Goal: Task Accomplishment & Management: Complete application form

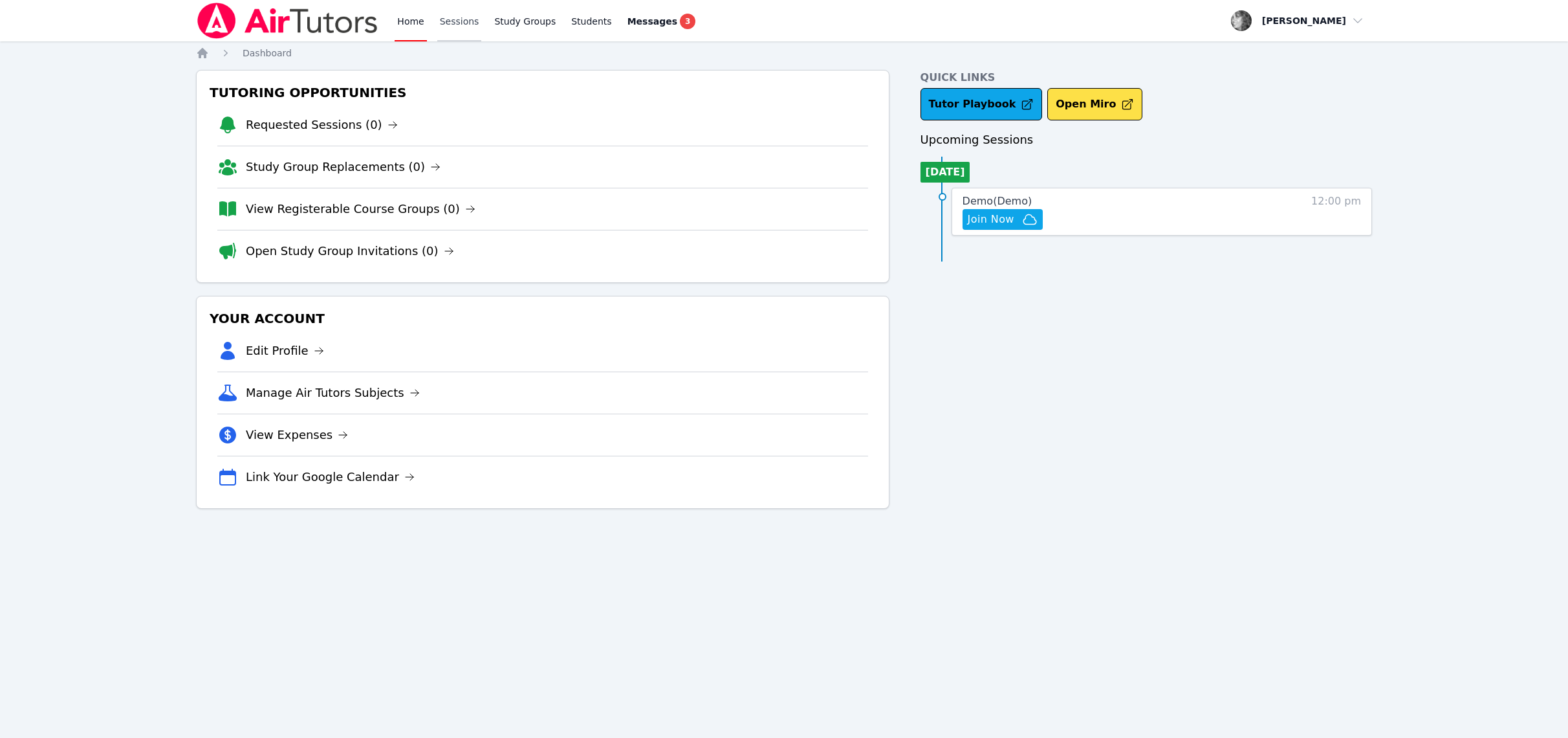
click at [463, 23] on link "Sessions" at bounding box center [459, 21] width 44 height 41
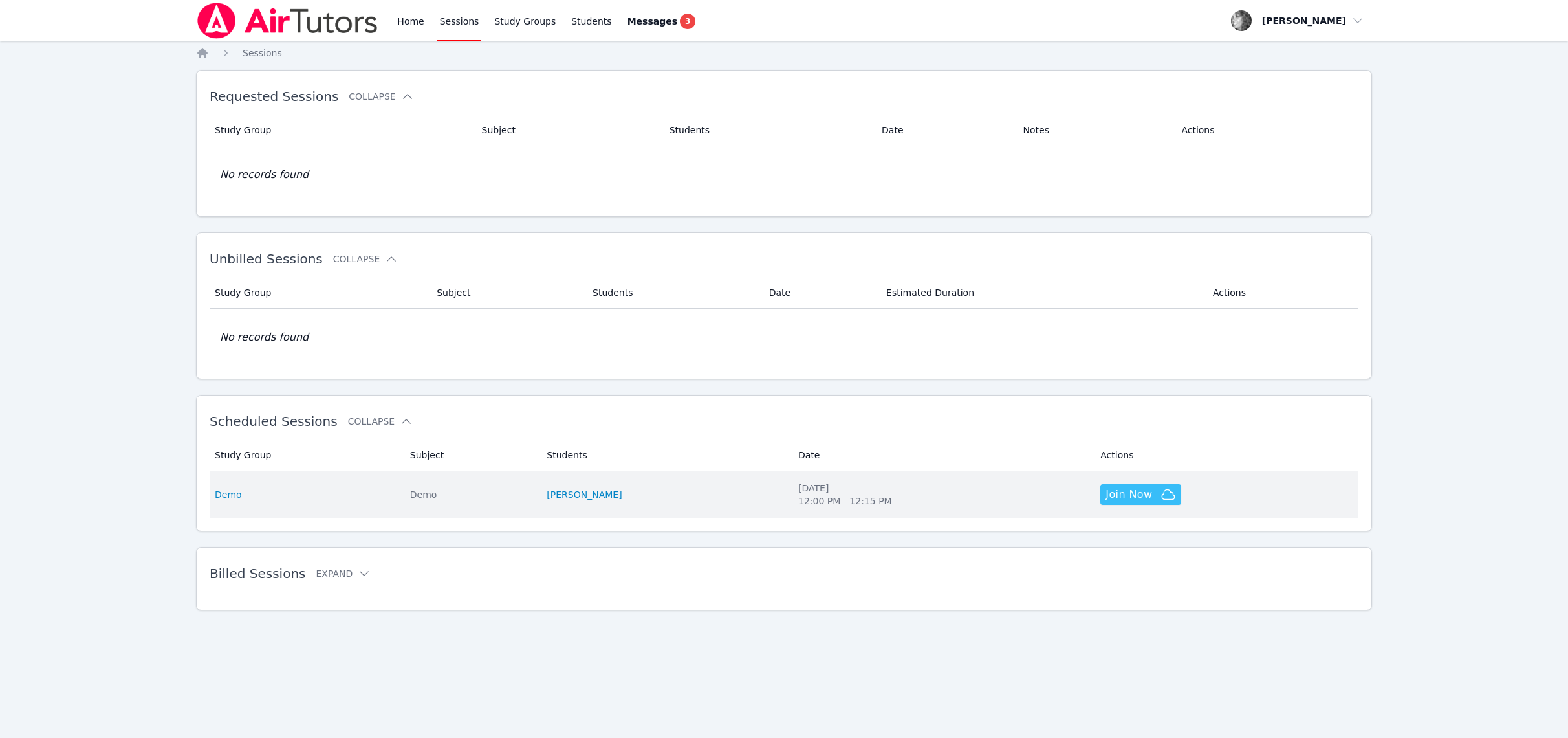
click at [1105, 499] on span "Join Now" at bounding box center [1128, 494] width 47 height 15
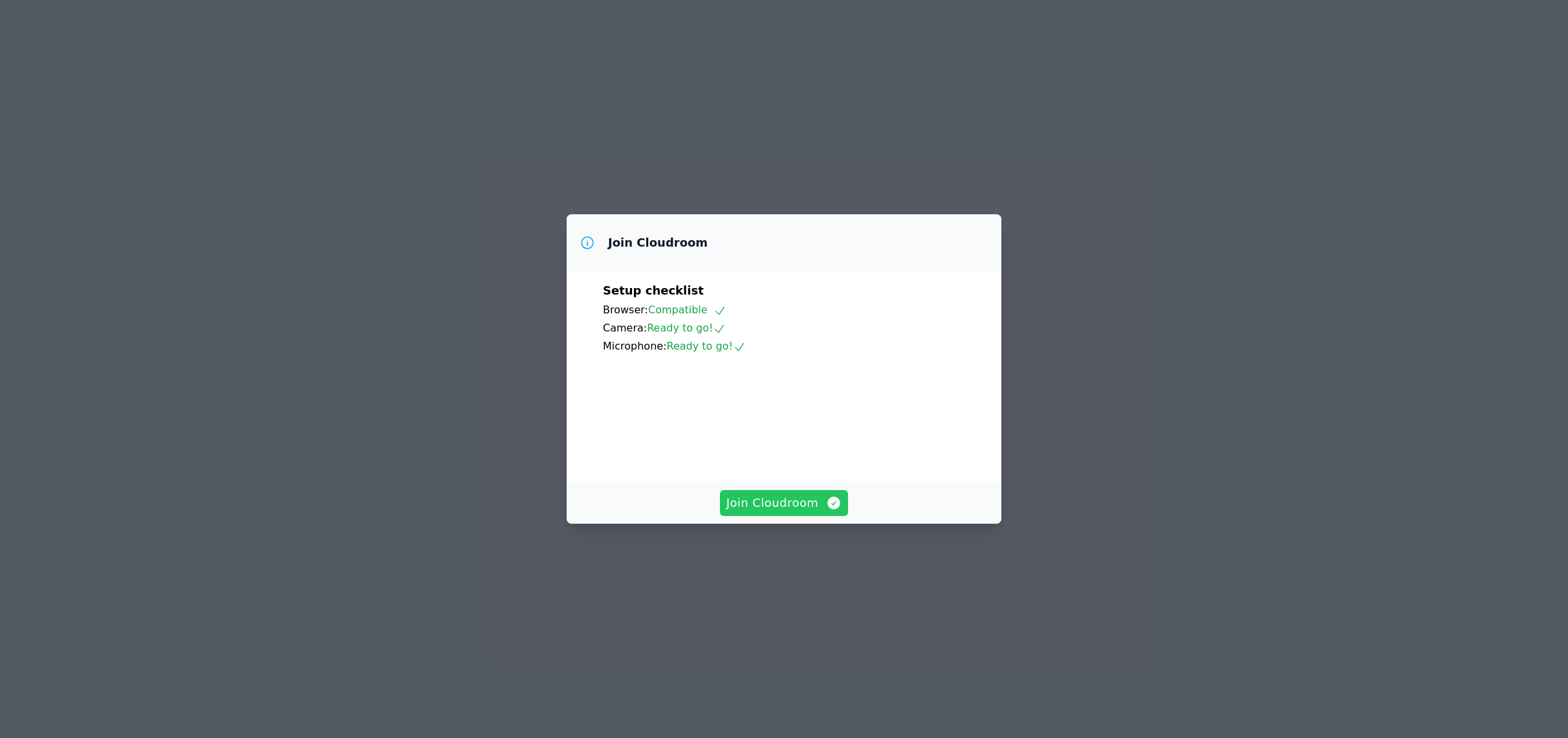
click at [773, 512] on span "Join Cloudroom" at bounding box center [784, 503] width 115 height 18
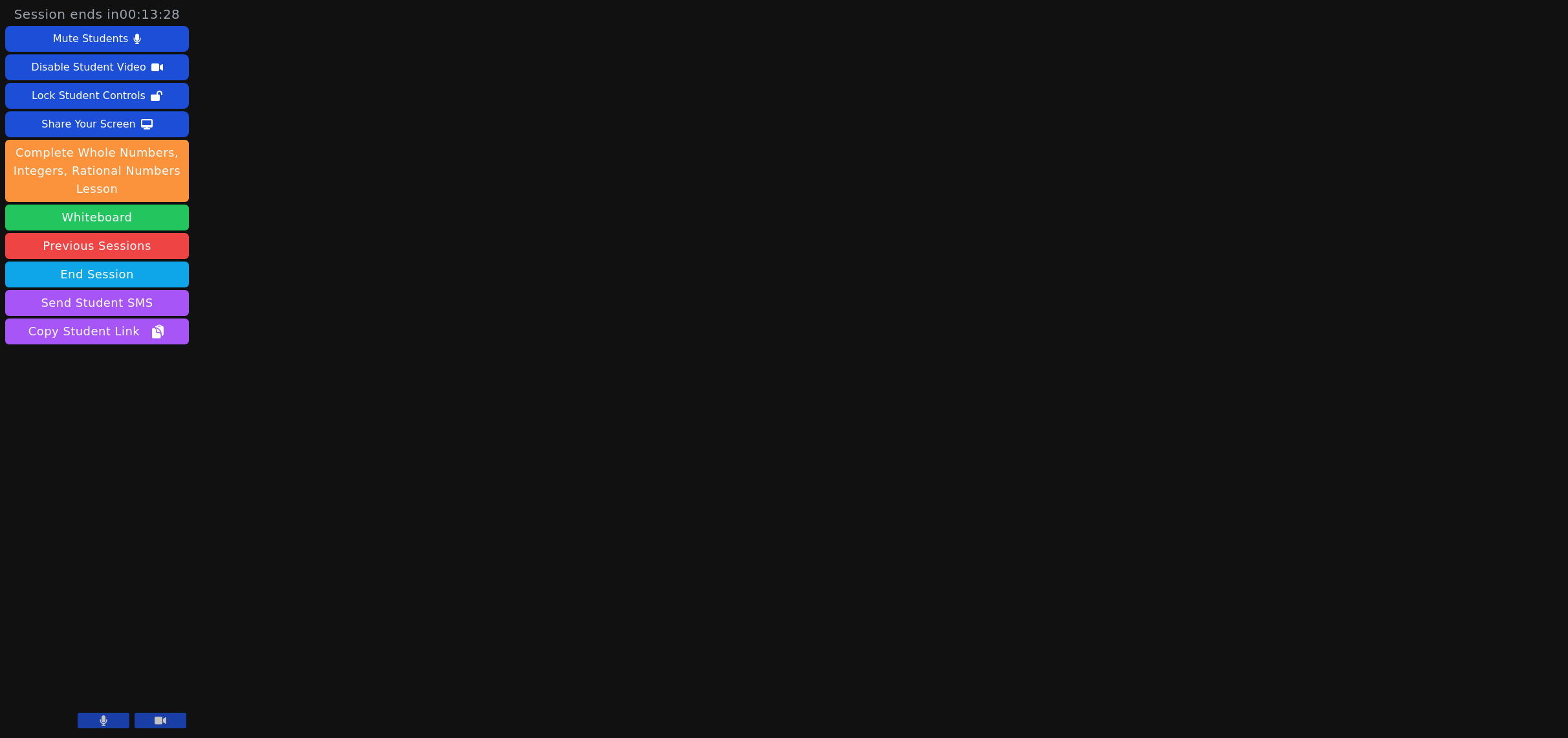
click at [117, 226] on button "Whiteboard" at bounding box center [97, 217] width 183 height 26
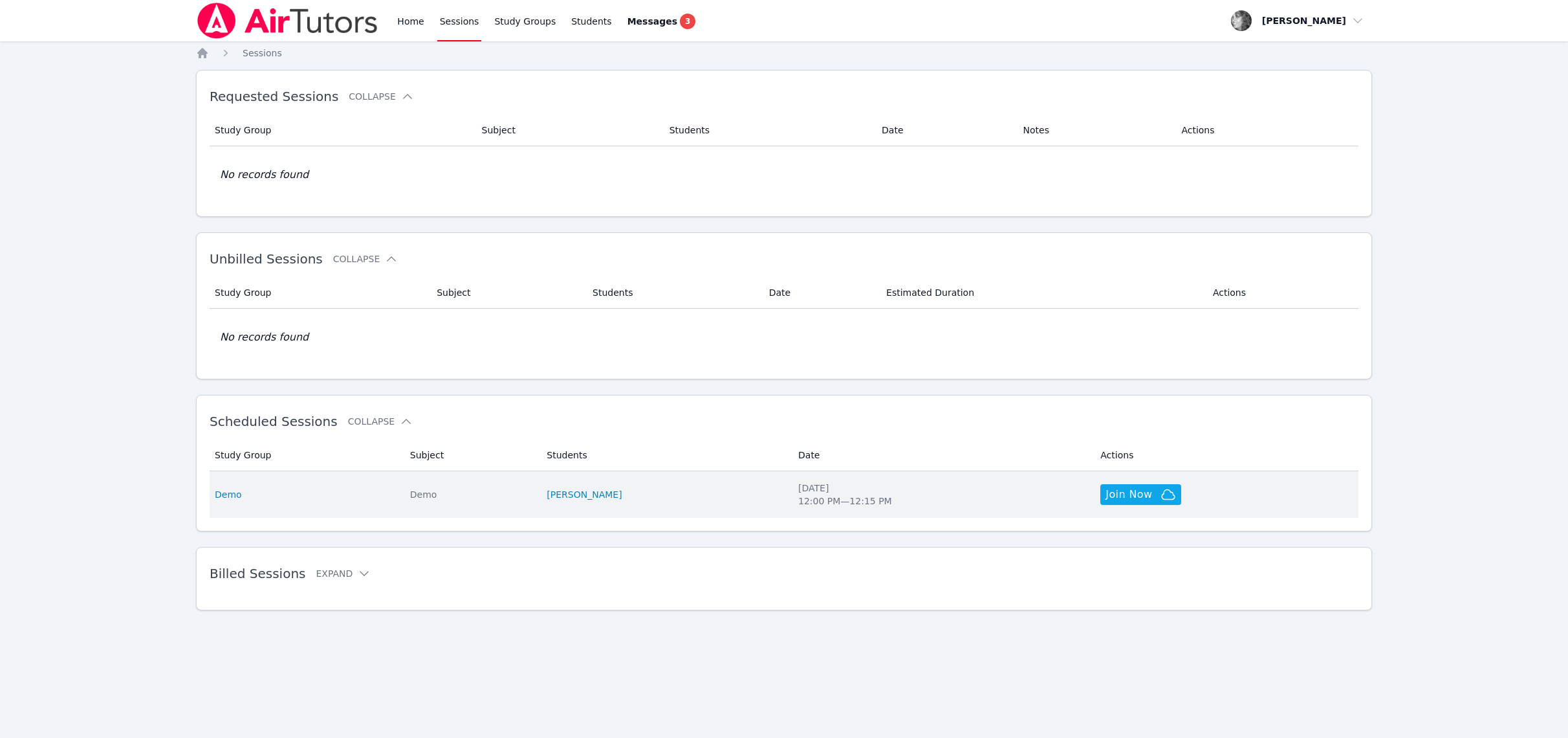
click at [269, 493] on div "Demo" at bounding box center [304, 494] width 180 height 13
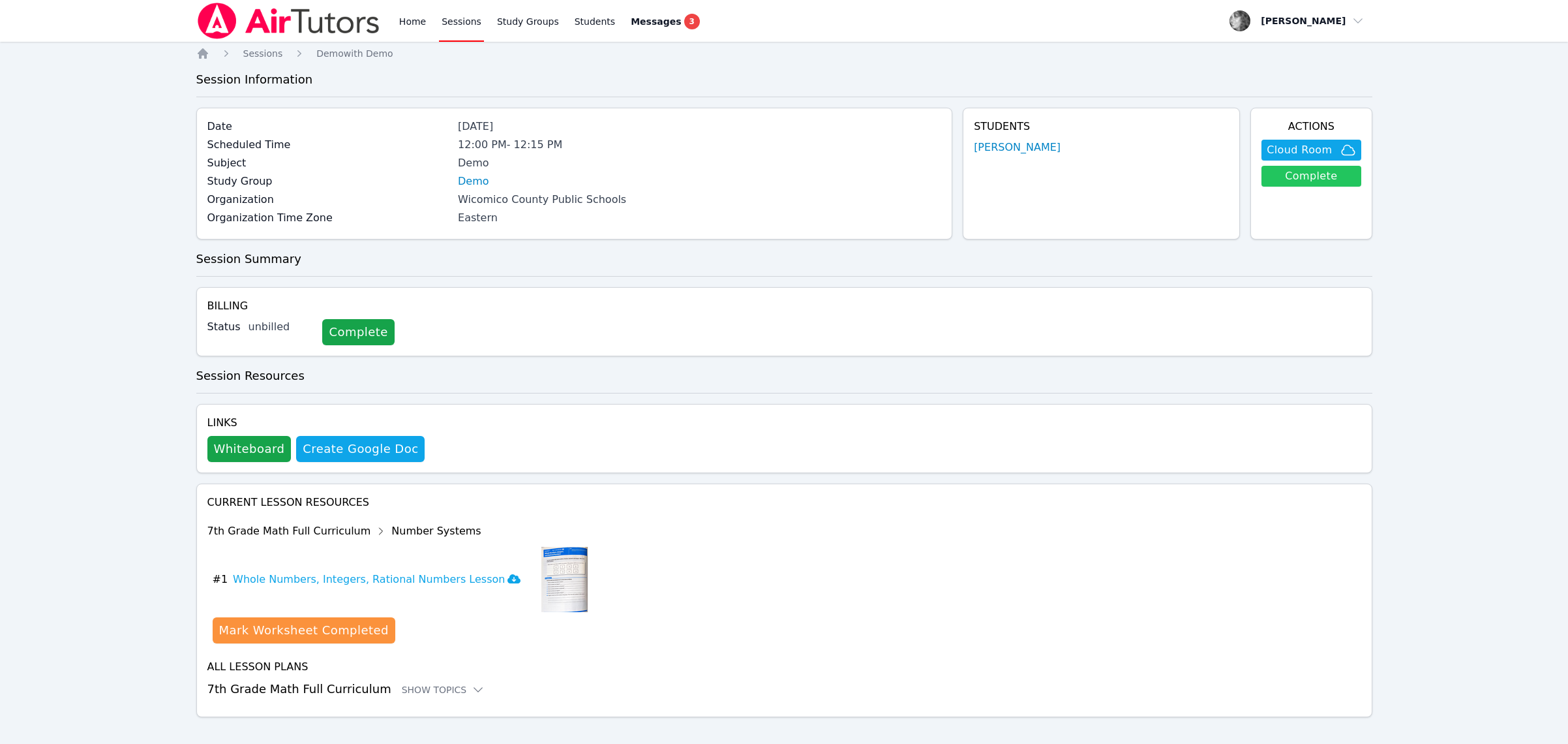
click at [1296, 174] on link "Complete" at bounding box center [1311, 176] width 99 height 21
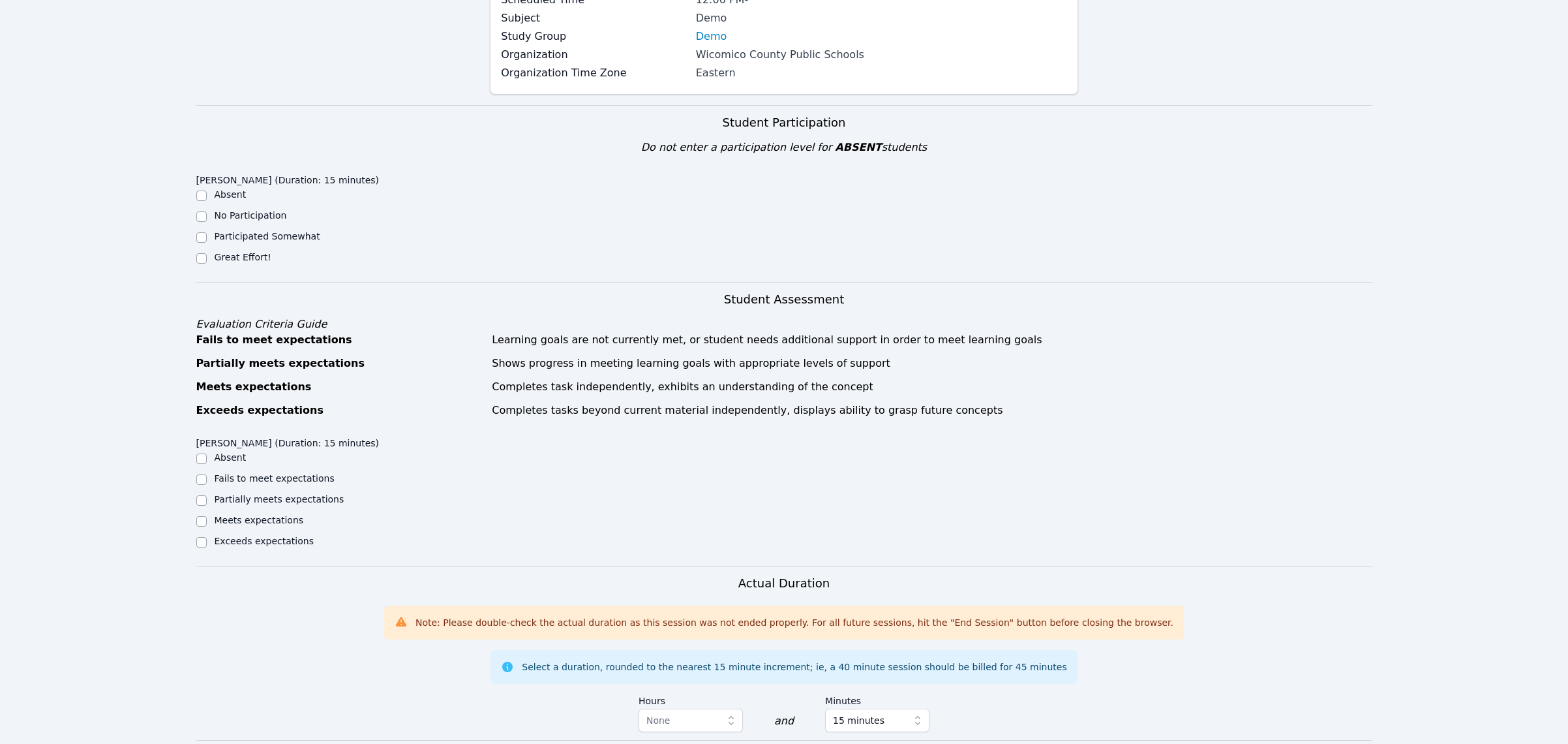
scroll to position [264, 0]
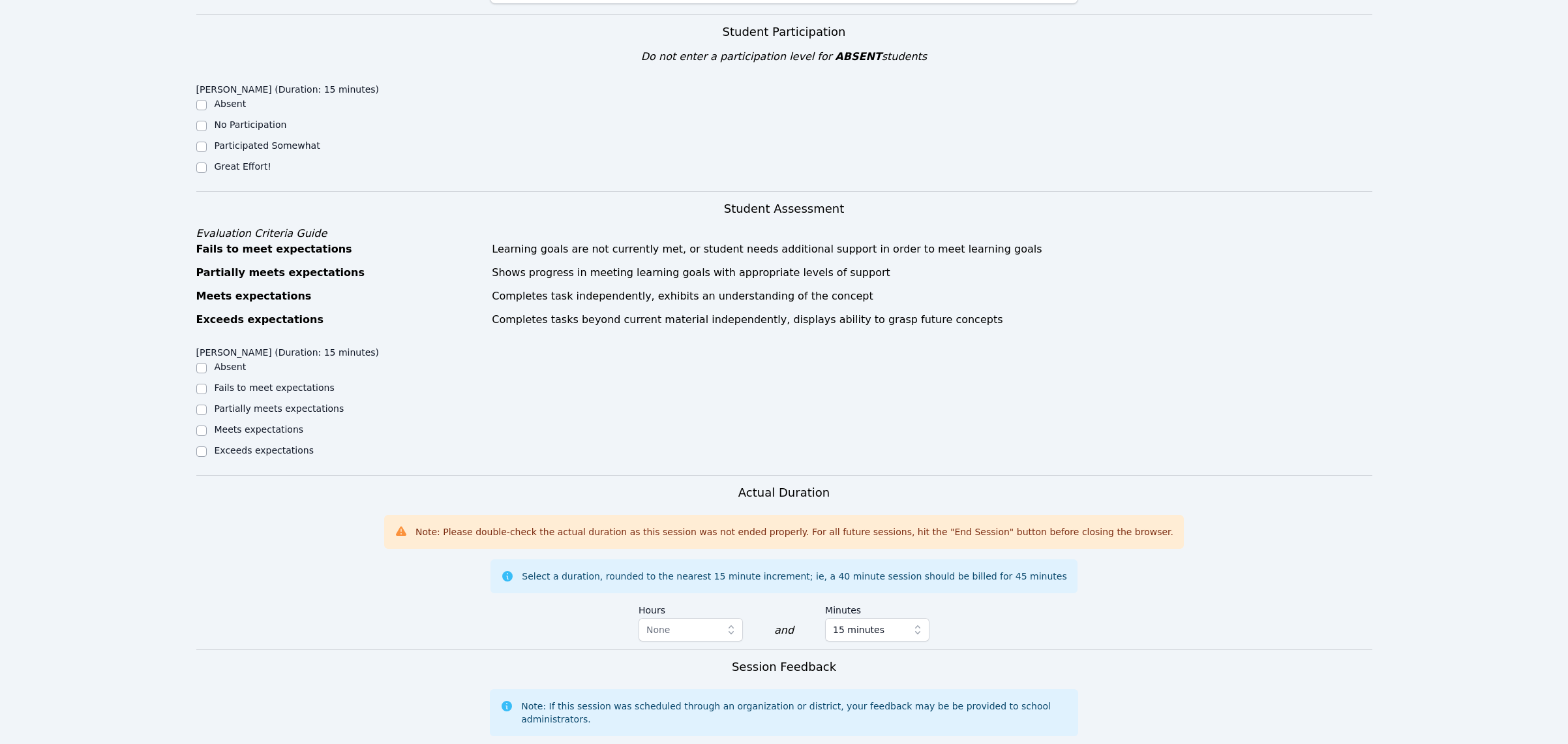
click at [227, 101] on label "Absent" at bounding box center [230, 104] width 32 height 11
click at [207, 101] on input "Absent" at bounding box center [202, 105] width 11 height 11
checkbox input "true"
click at [205, 368] on input "Absent" at bounding box center [202, 368] width 11 height 11
checkbox input "true"
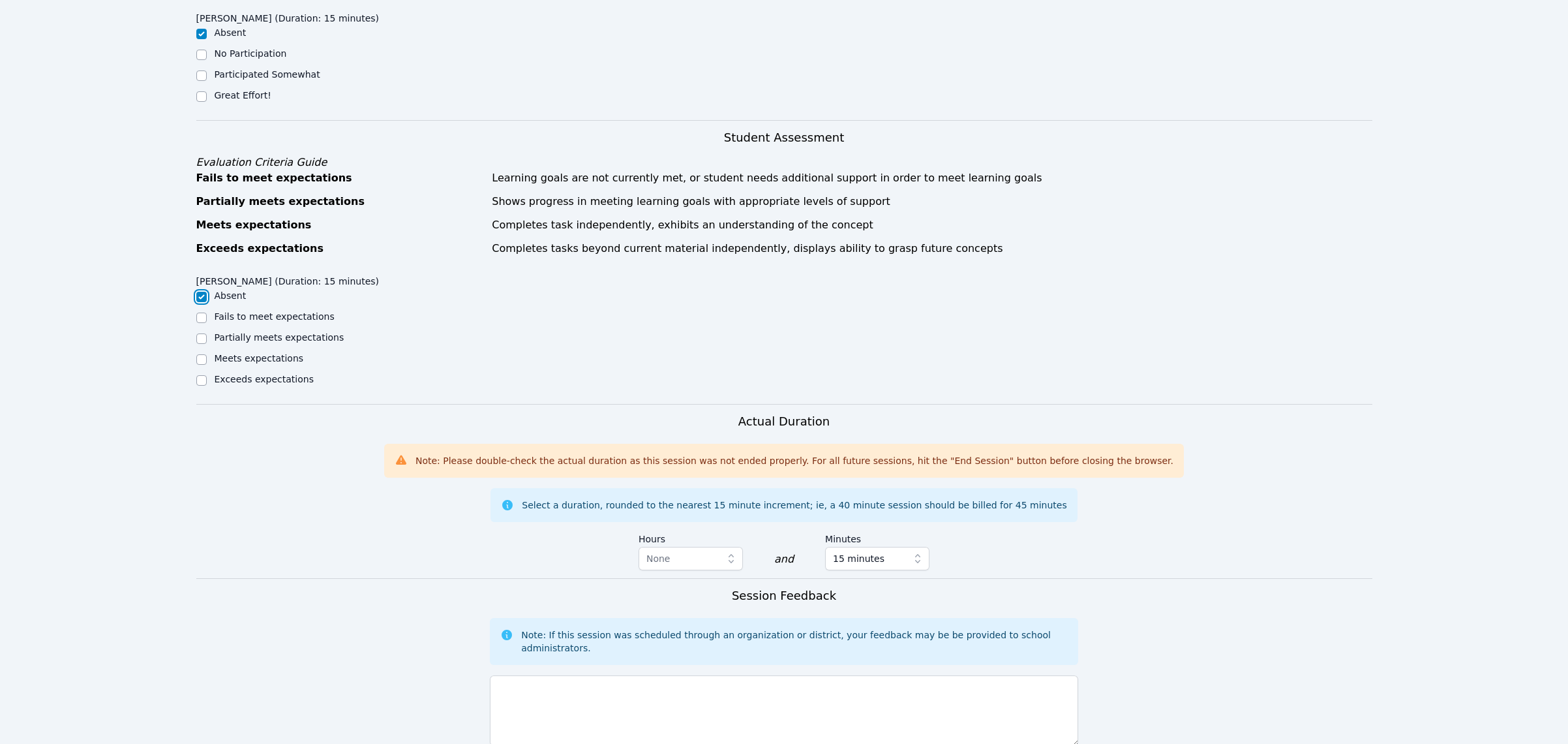
scroll to position [442, 0]
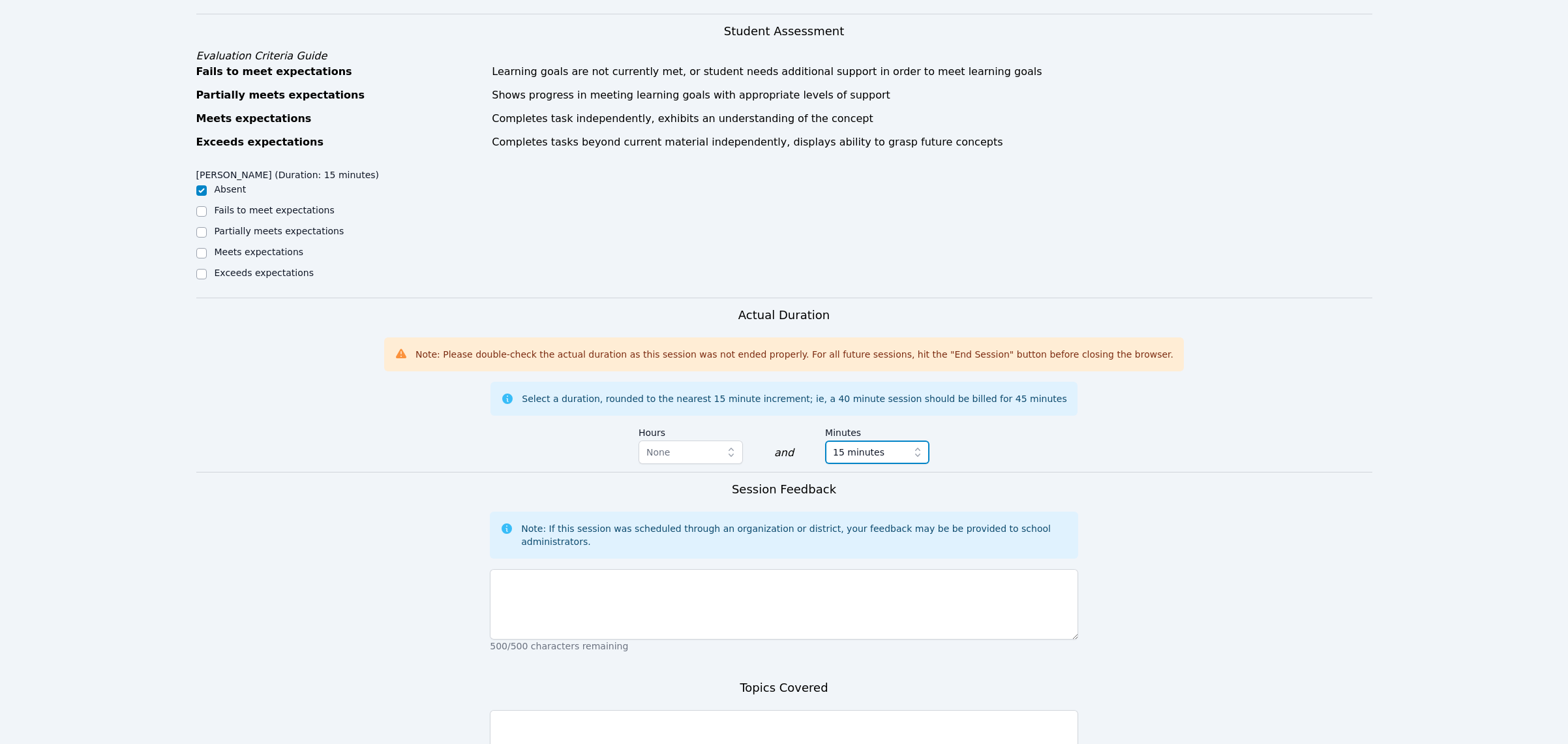
click at [918, 444] on span "button" at bounding box center [920, 452] width 19 height 23
click at [895, 470] on li "0 minutes" at bounding box center [877, 480] width 104 height 23
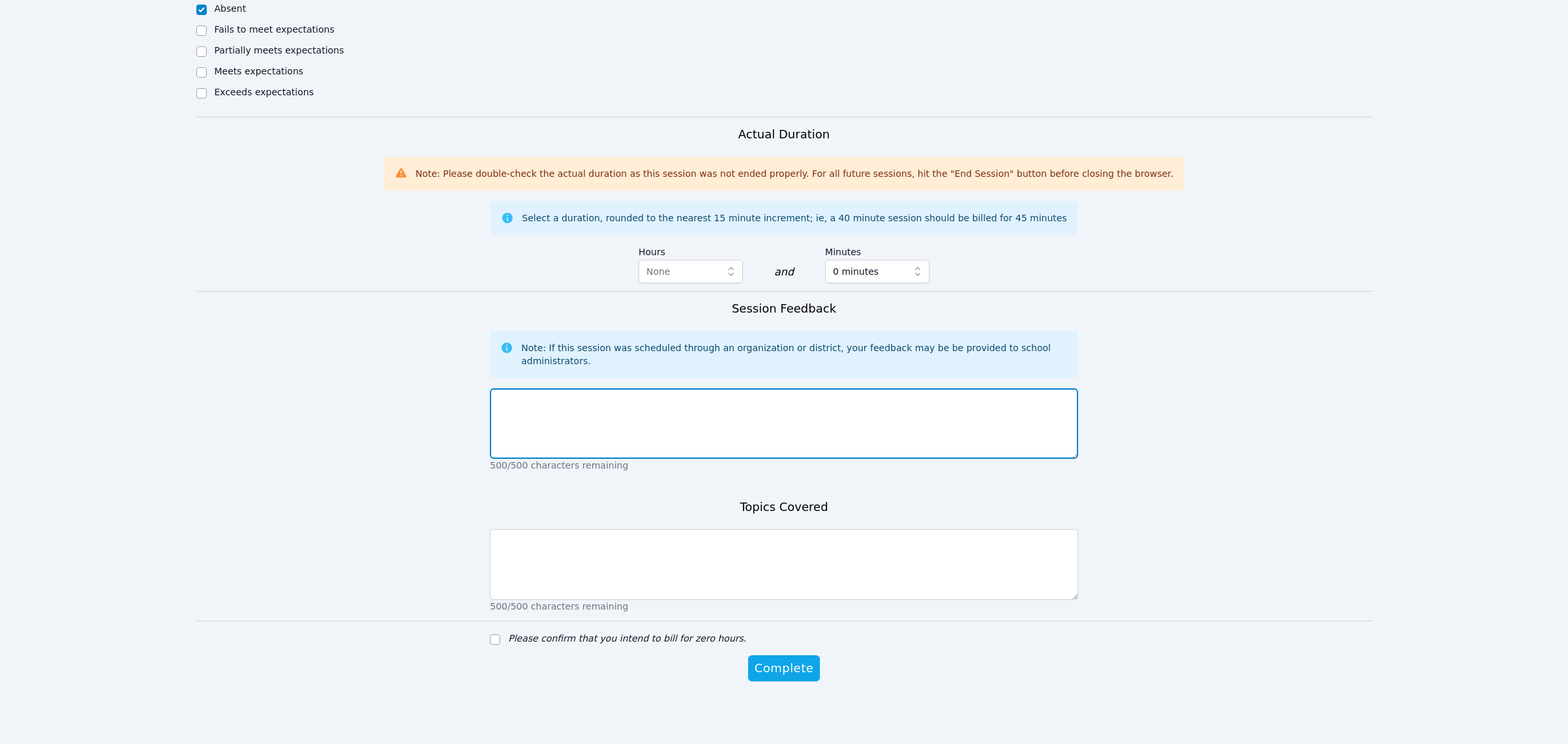
click at [732, 419] on textarea at bounding box center [783, 422] width 588 height 70
type textarea "hg"
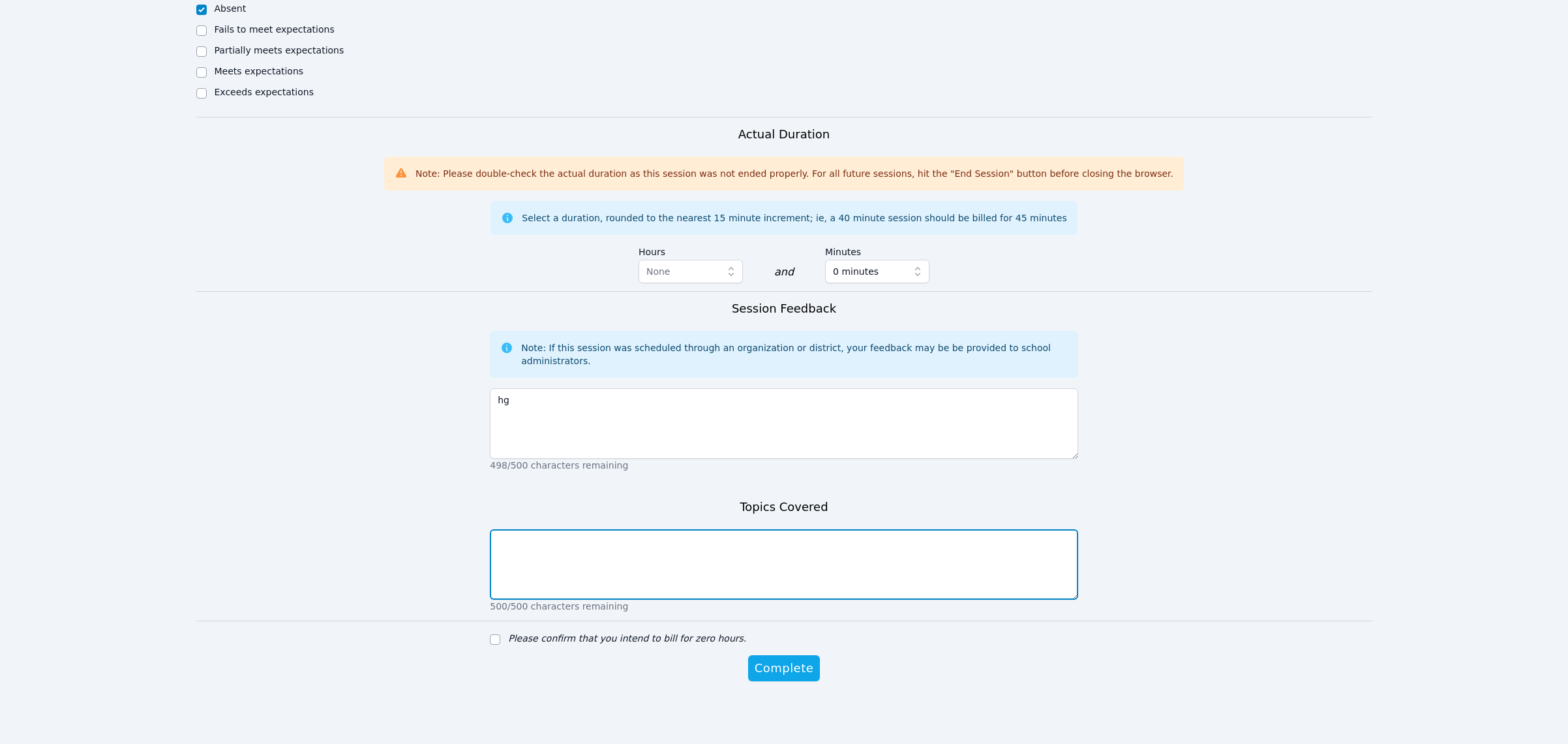
click at [692, 551] on textarea at bounding box center [783, 564] width 588 height 70
type textarea "fghfgh"
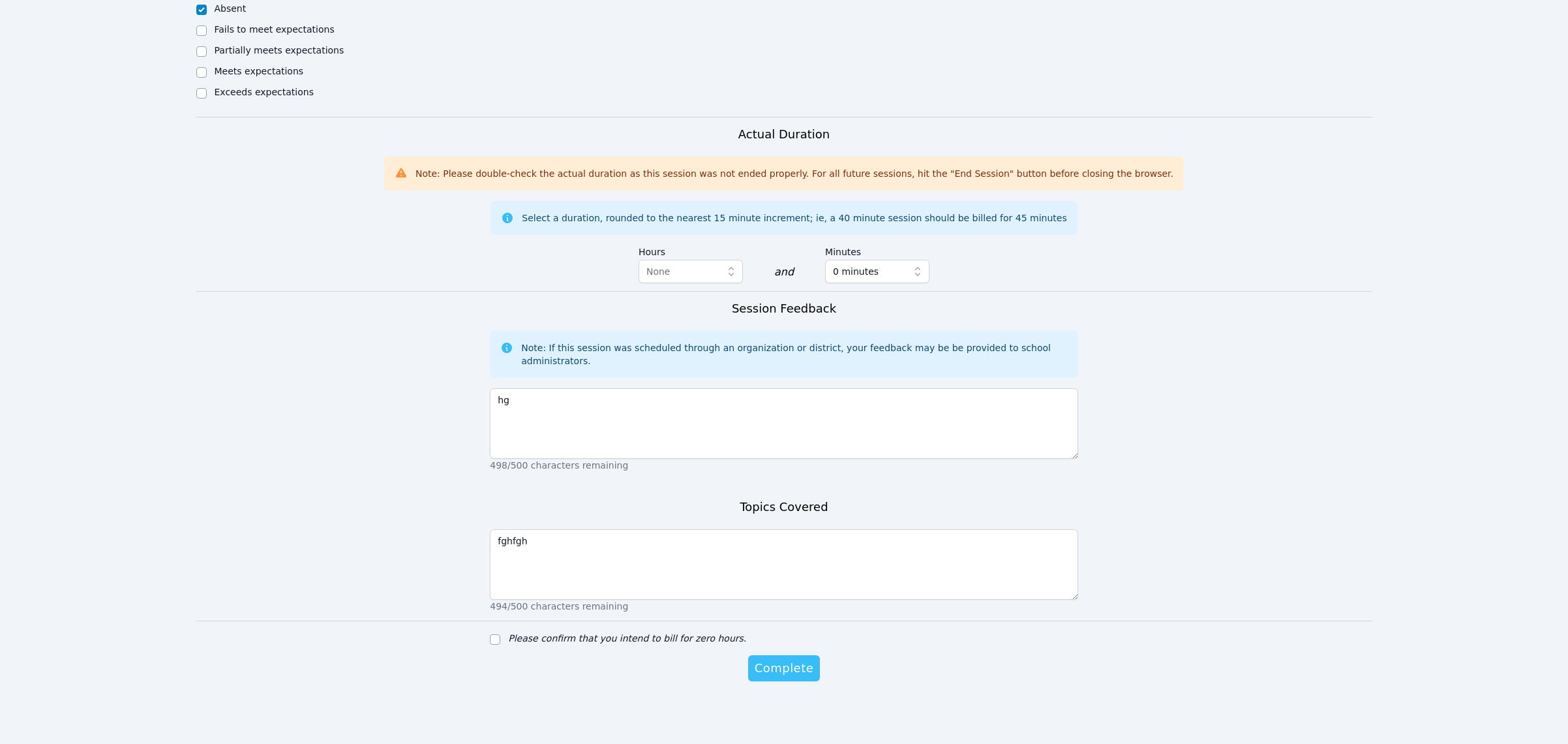
click at [793, 673] on span "Complete" at bounding box center [784, 668] width 59 height 19
click at [497, 634] on input "Please confirm that you intend to bill for zero hours." at bounding box center [495, 638] width 11 height 11
checkbox input "true"
click at [778, 678] on span "Complete" at bounding box center [784, 679] width 59 height 19
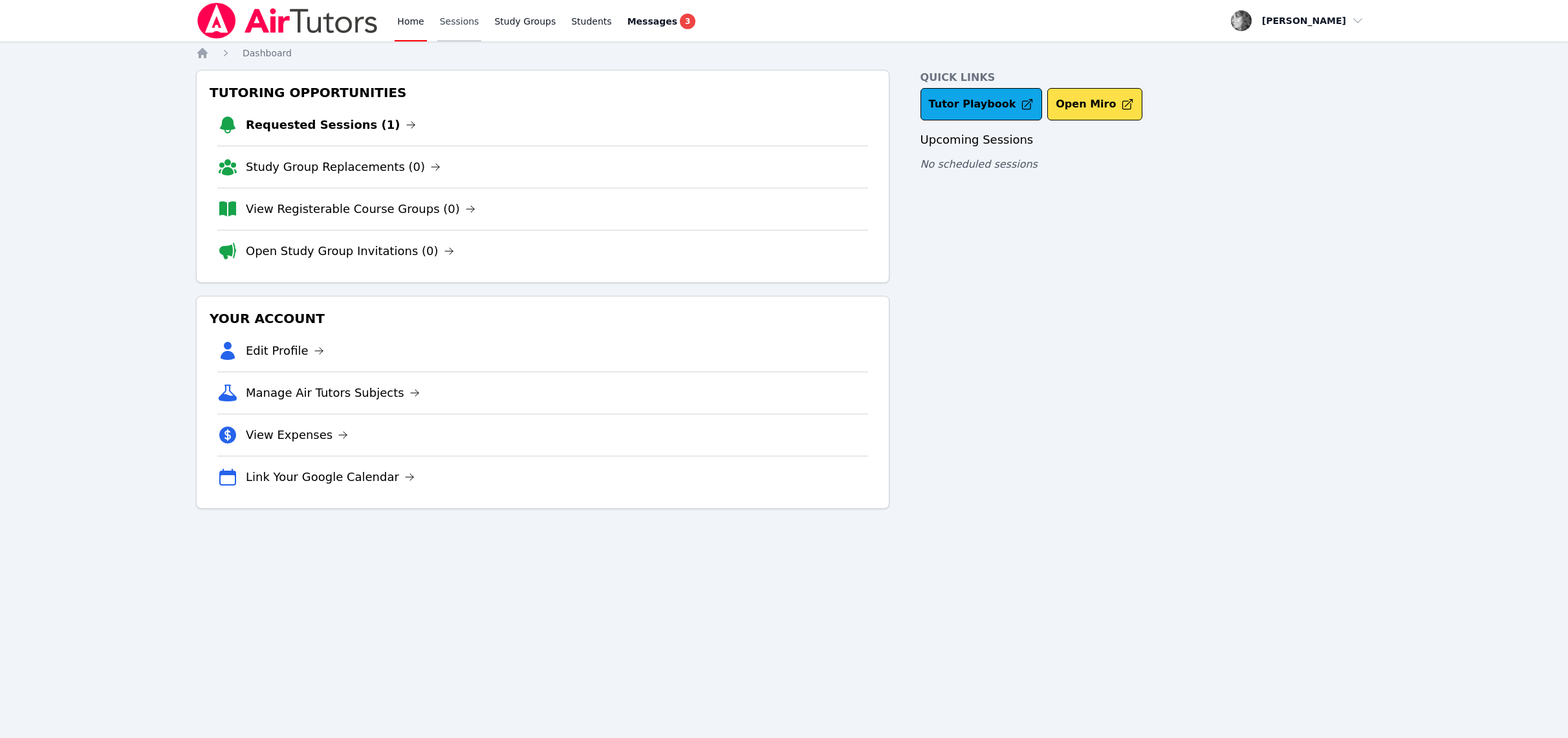
click at [460, 22] on link "Sessions" at bounding box center [459, 21] width 44 height 41
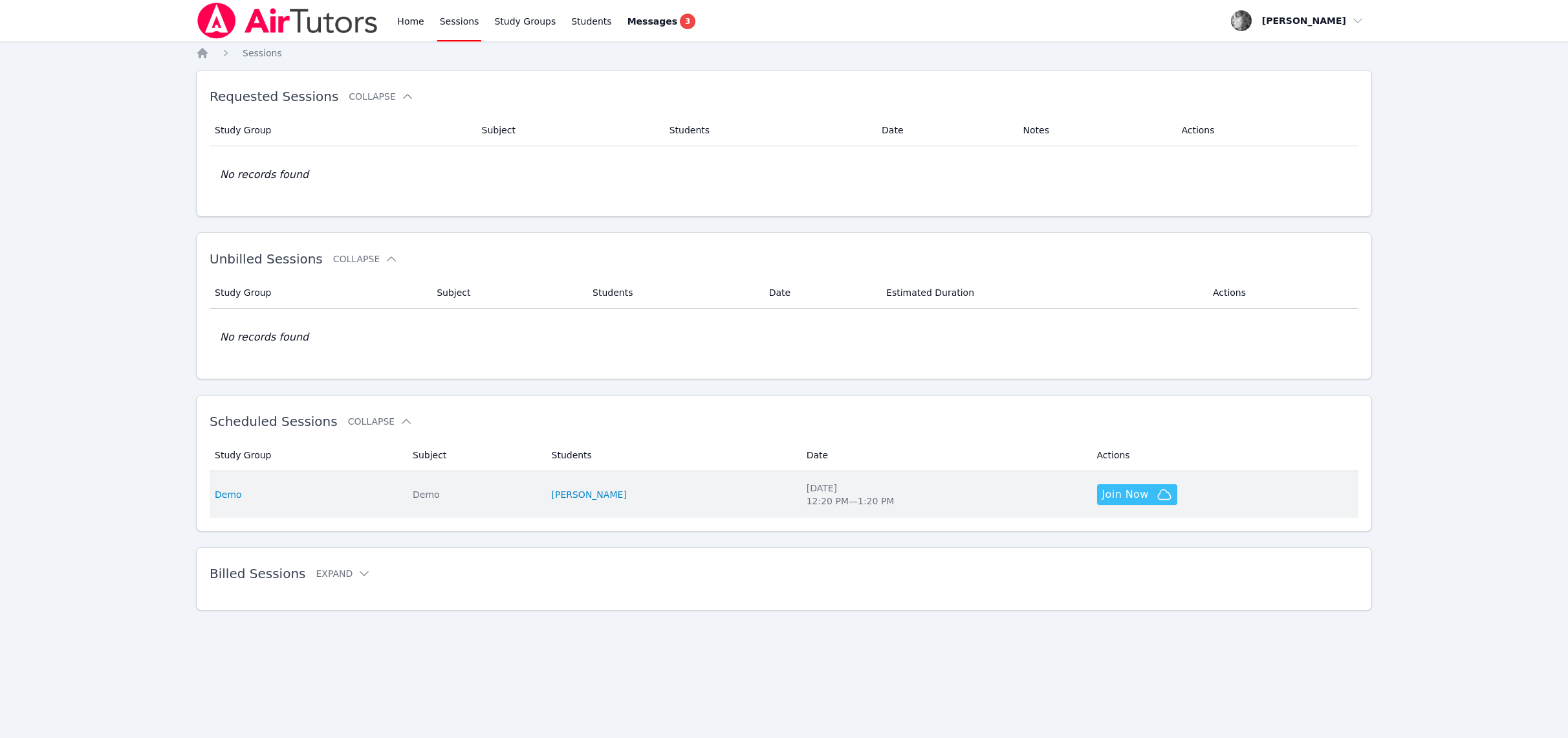
click at [1103, 493] on span "Join Now" at bounding box center [1125, 494] width 47 height 15
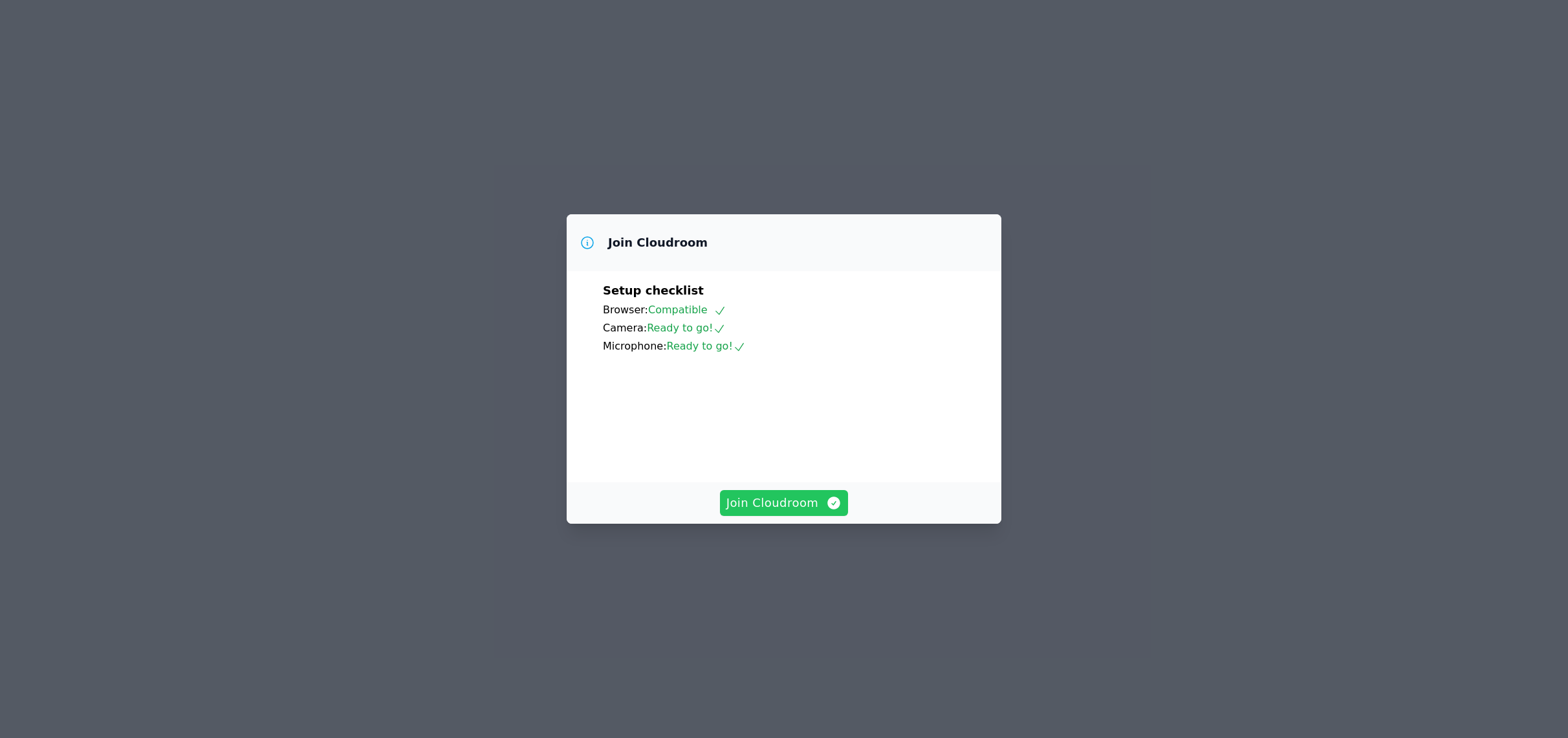
click at [736, 512] on span "Join Cloudroom" at bounding box center [784, 503] width 115 height 18
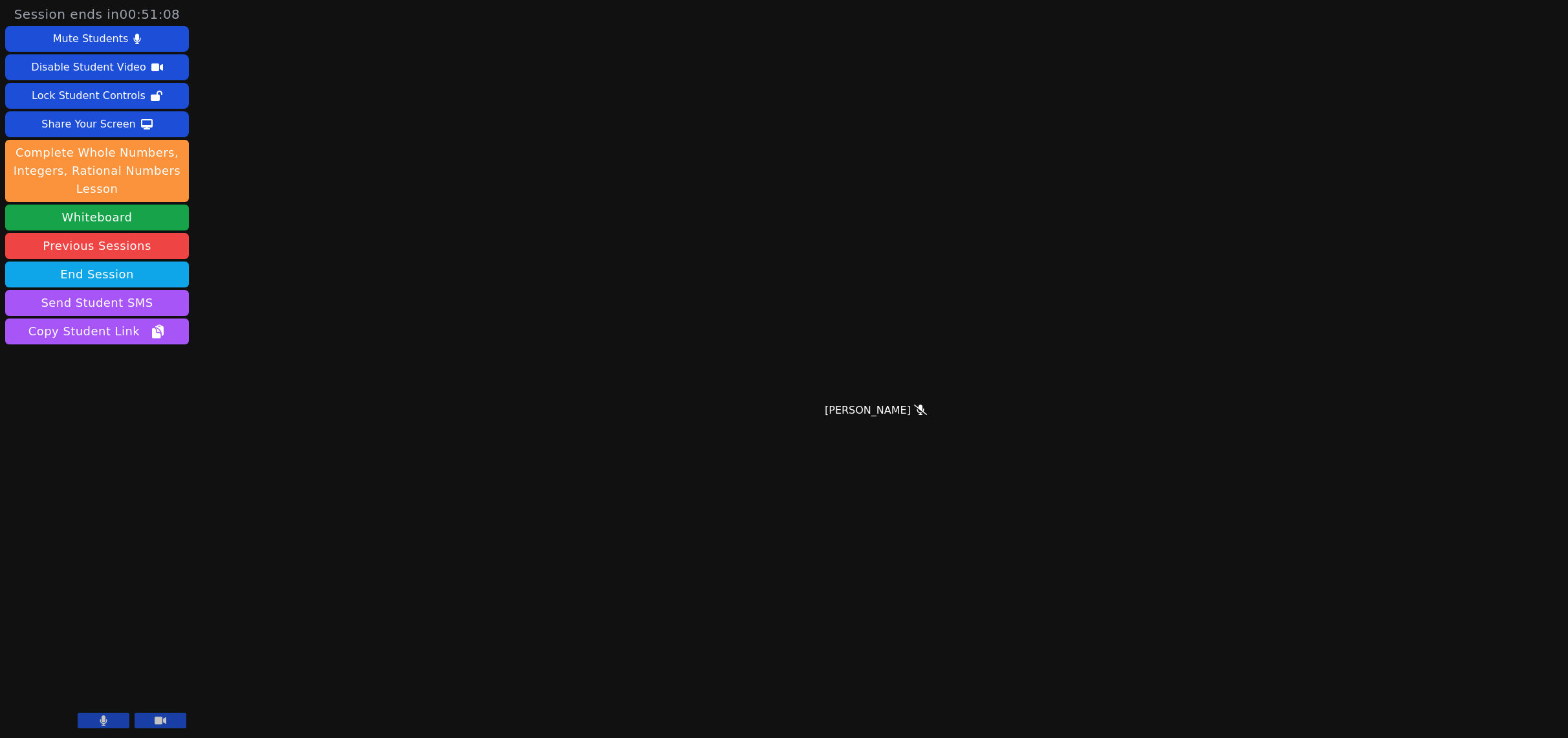
click at [106, 717] on icon at bounding box center [103, 720] width 8 height 11
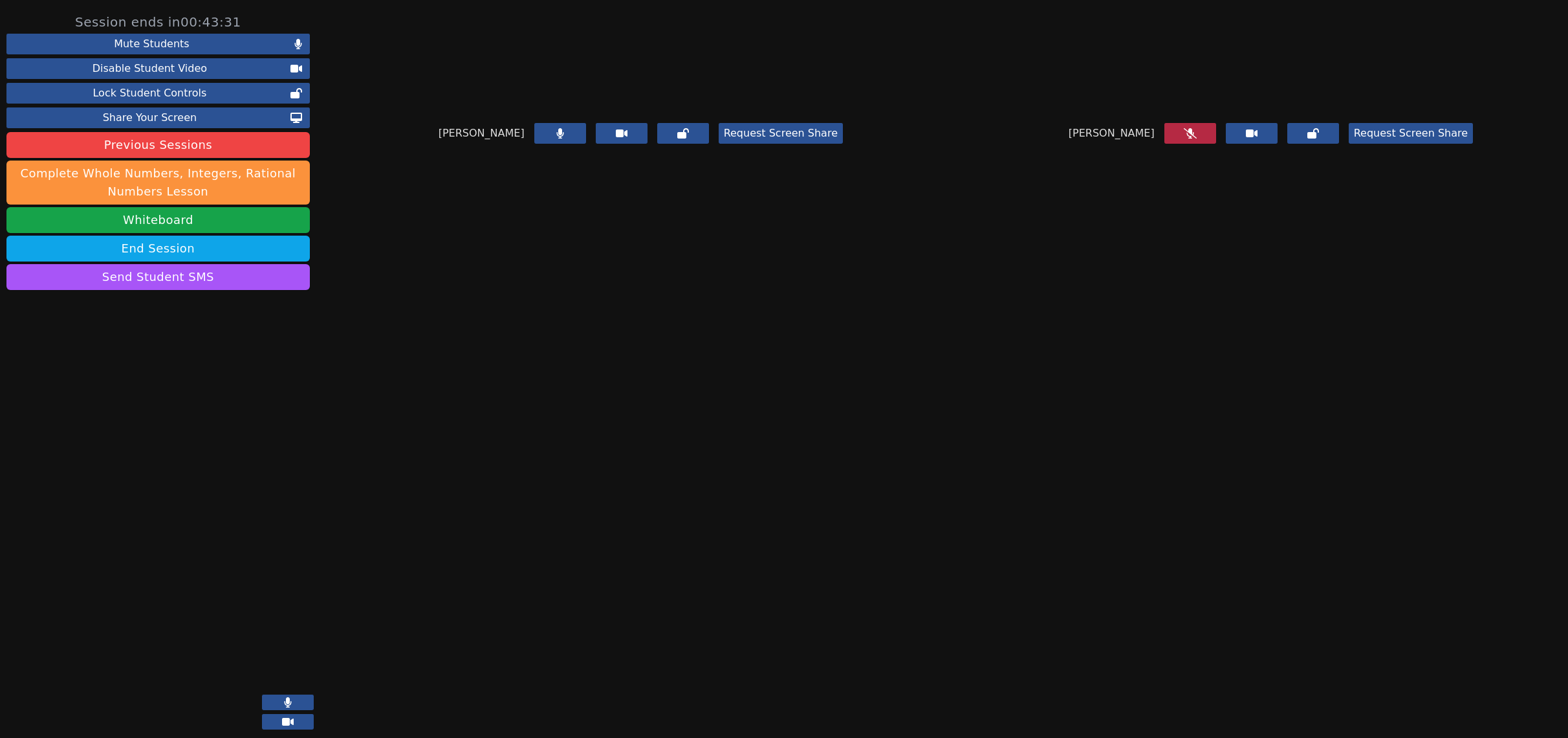
click at [272, 696] on button at bounding box center [288, 702] width 52 height 15
click at [557, 138] on icon at bounding box center [560, 134] width 7 height 11
click at [167, 252] on button "End Session" at bounding box center [157, 249] width 304 height 26
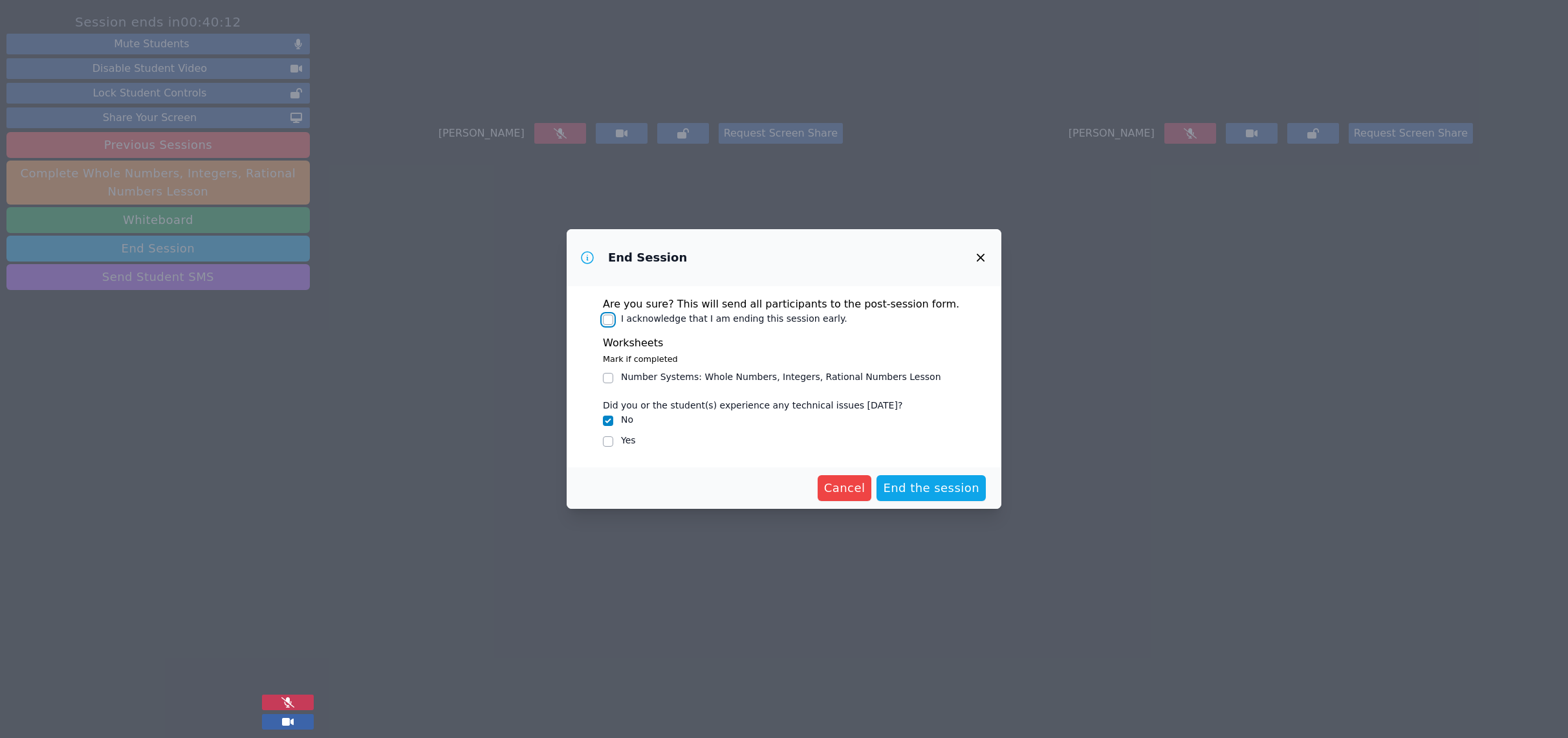
click at [612, 320] on input "I acknowledge that I am ending this session early." at bounding box center [609, 320] width 11 height 11
checkbox input "true"
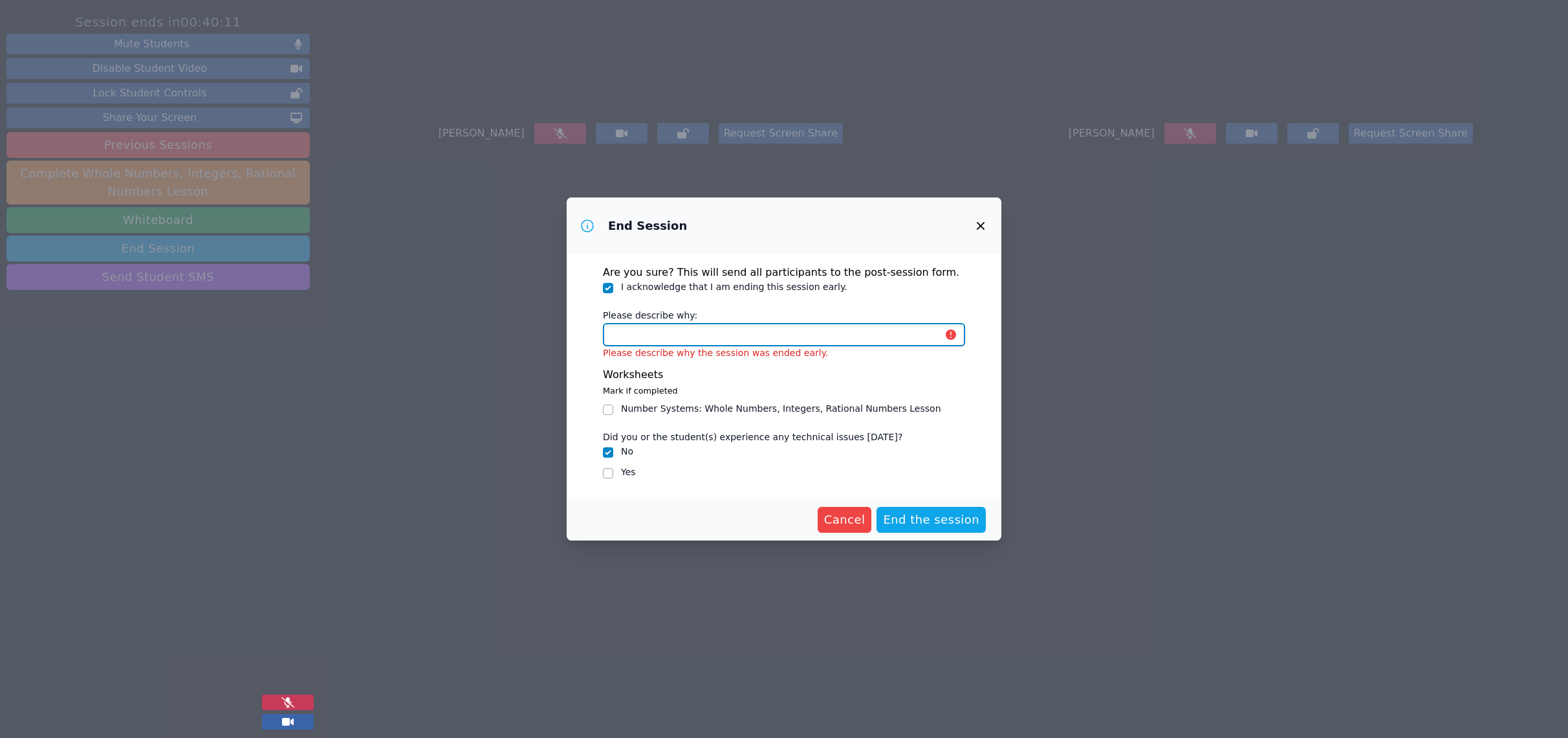
click at [635, 340] on input "Please describe why:" at bounding box center [784, 334] width 362 height 23
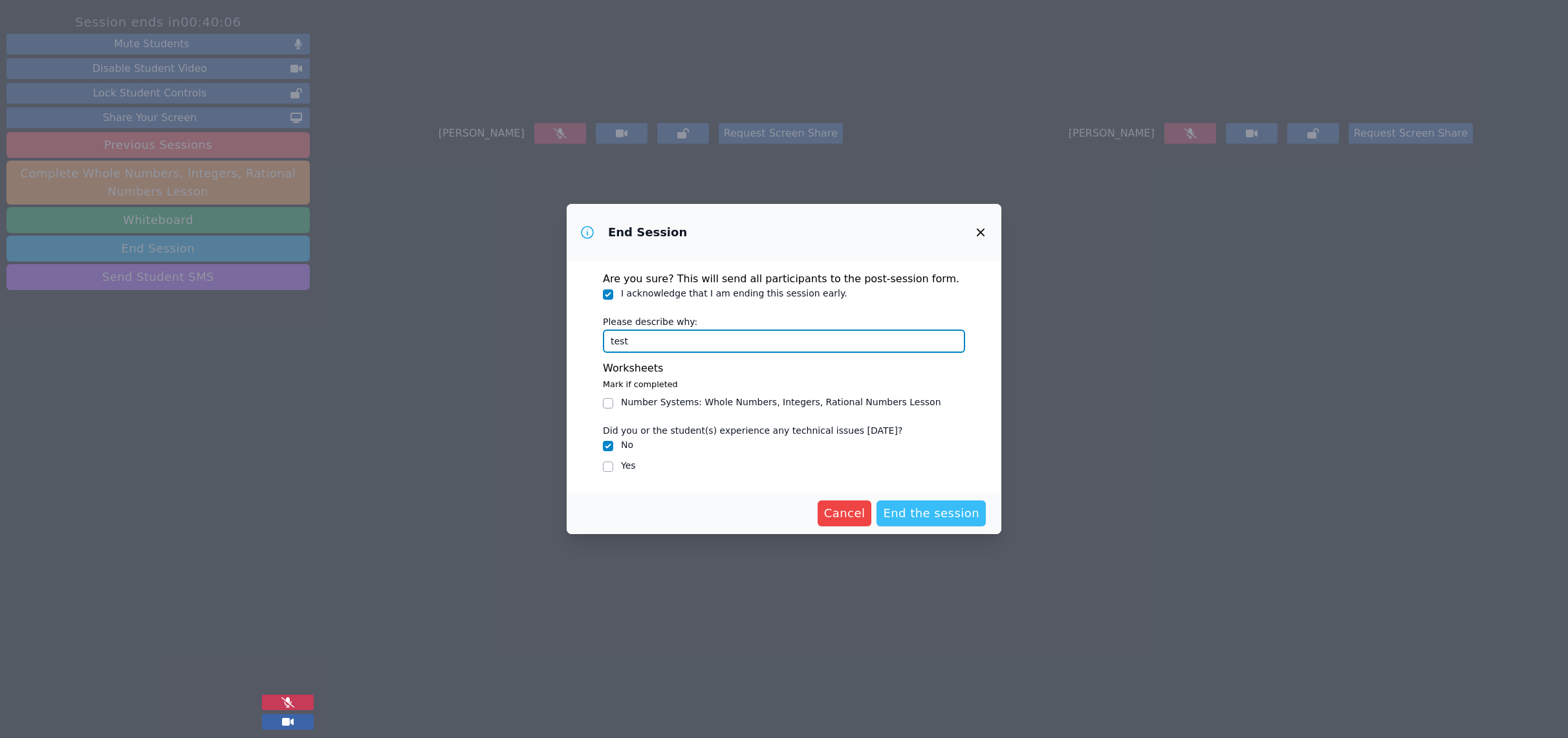
type input "test"
click at [924, 517] on span "End the session" at bounding box center [931, 513] width 96 height 18
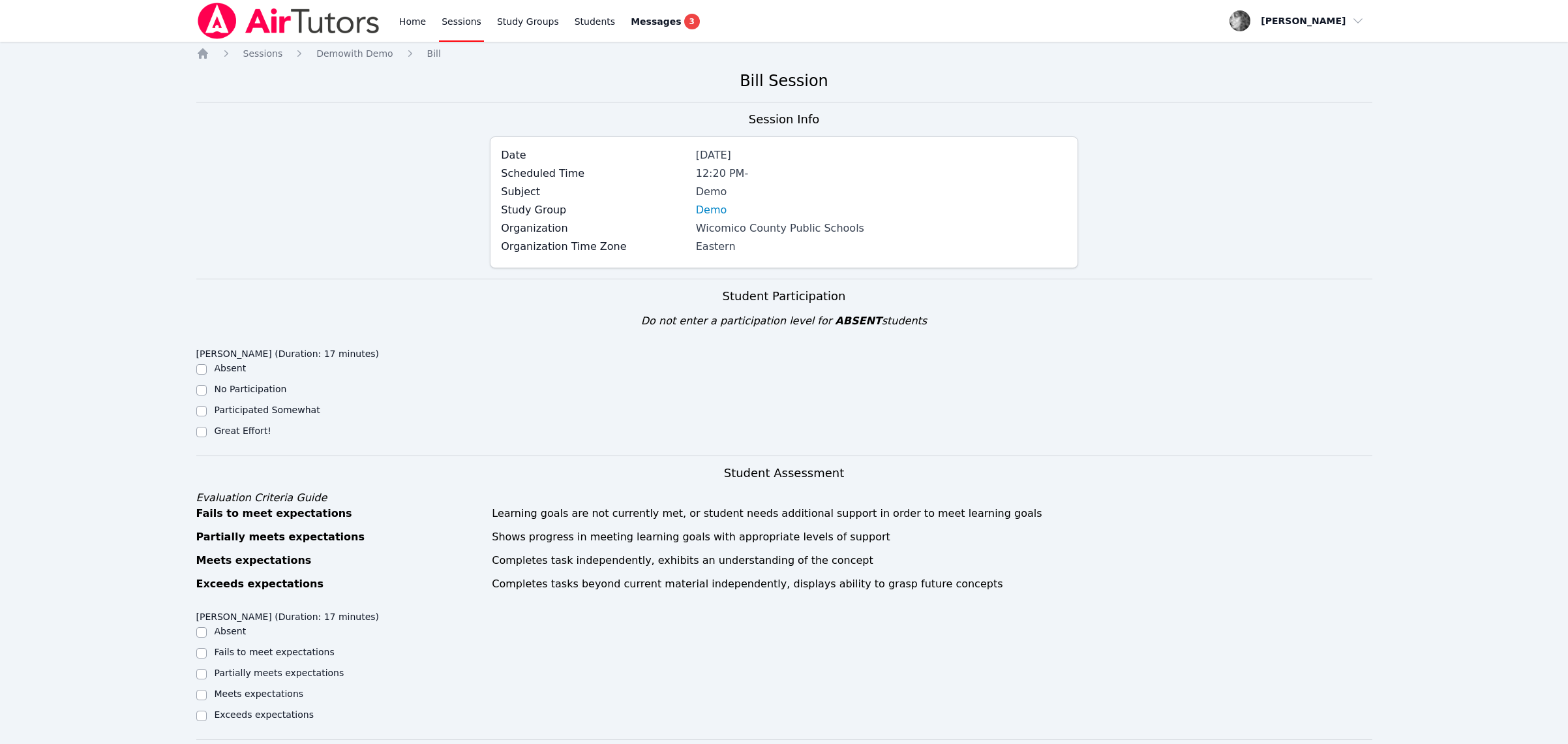
click at [209, 372] on div "Absent" at bounding box center [344, 369] width 294 height 15
click at [202, 372] on input "Absent" at bounding box center [202, 369] width 11 height 11
checkbox input "true"
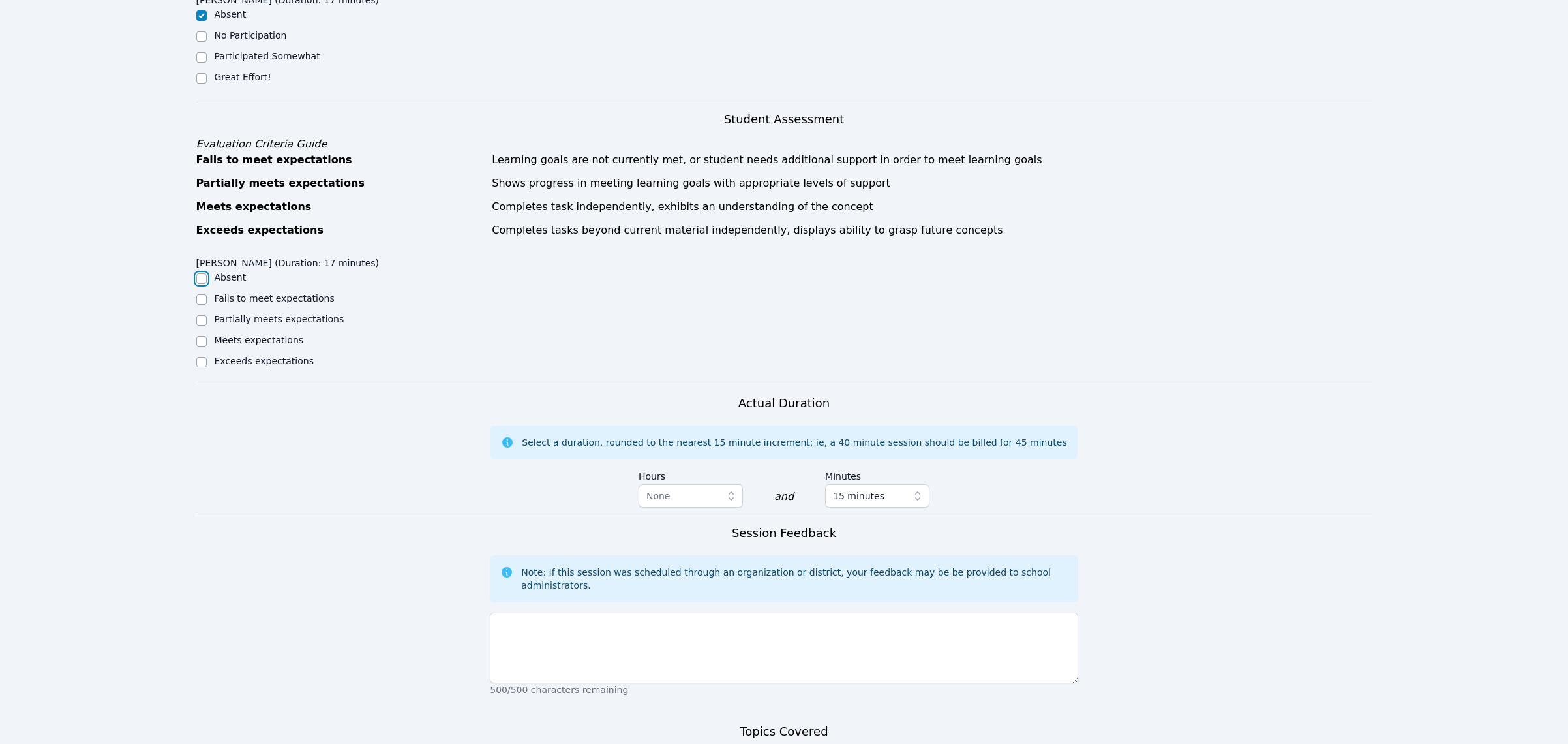
click at [202, 284] on input "Absent" at bounding box center [202, 279] width 11 height 11
checkbox input "true"
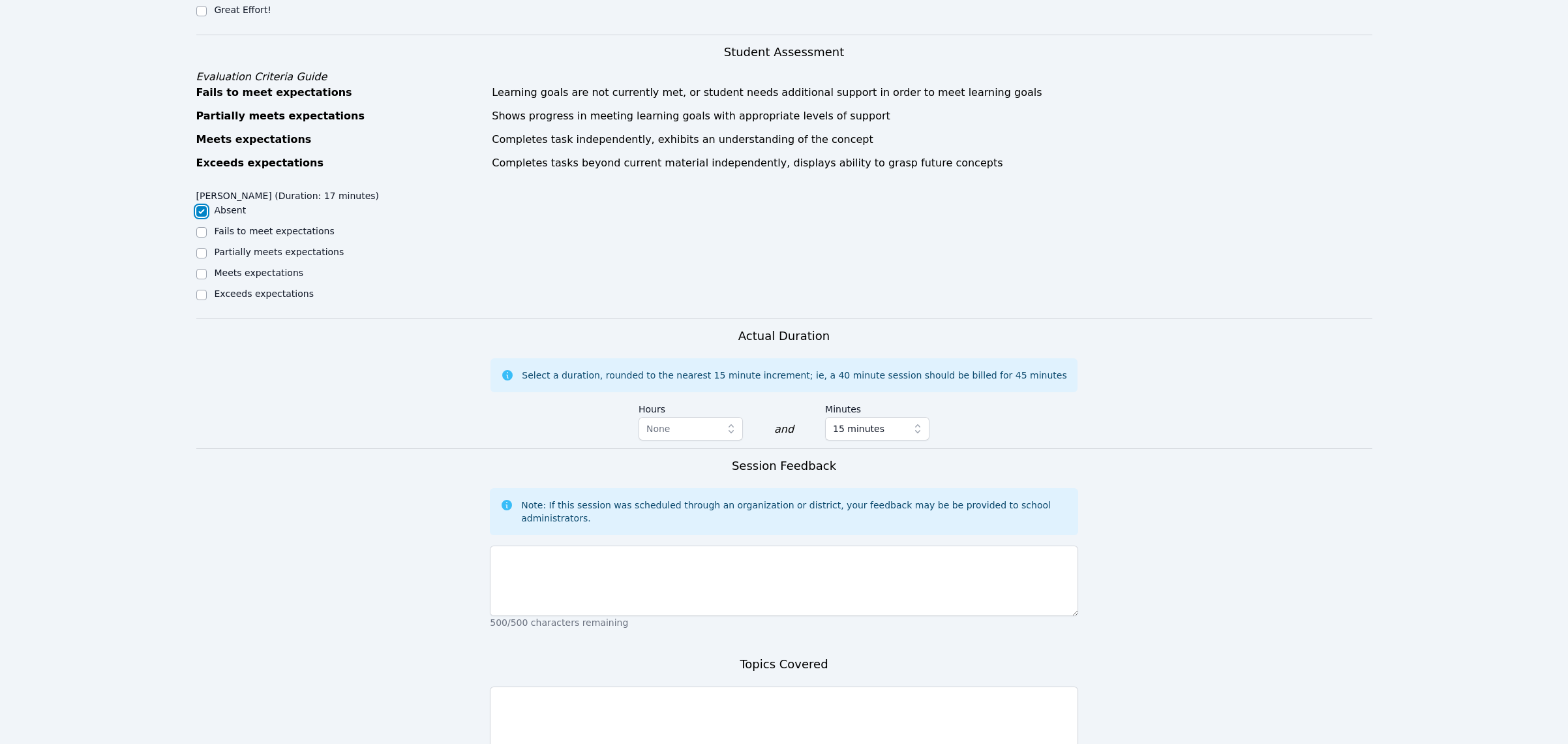
scroll to position [517, 0]
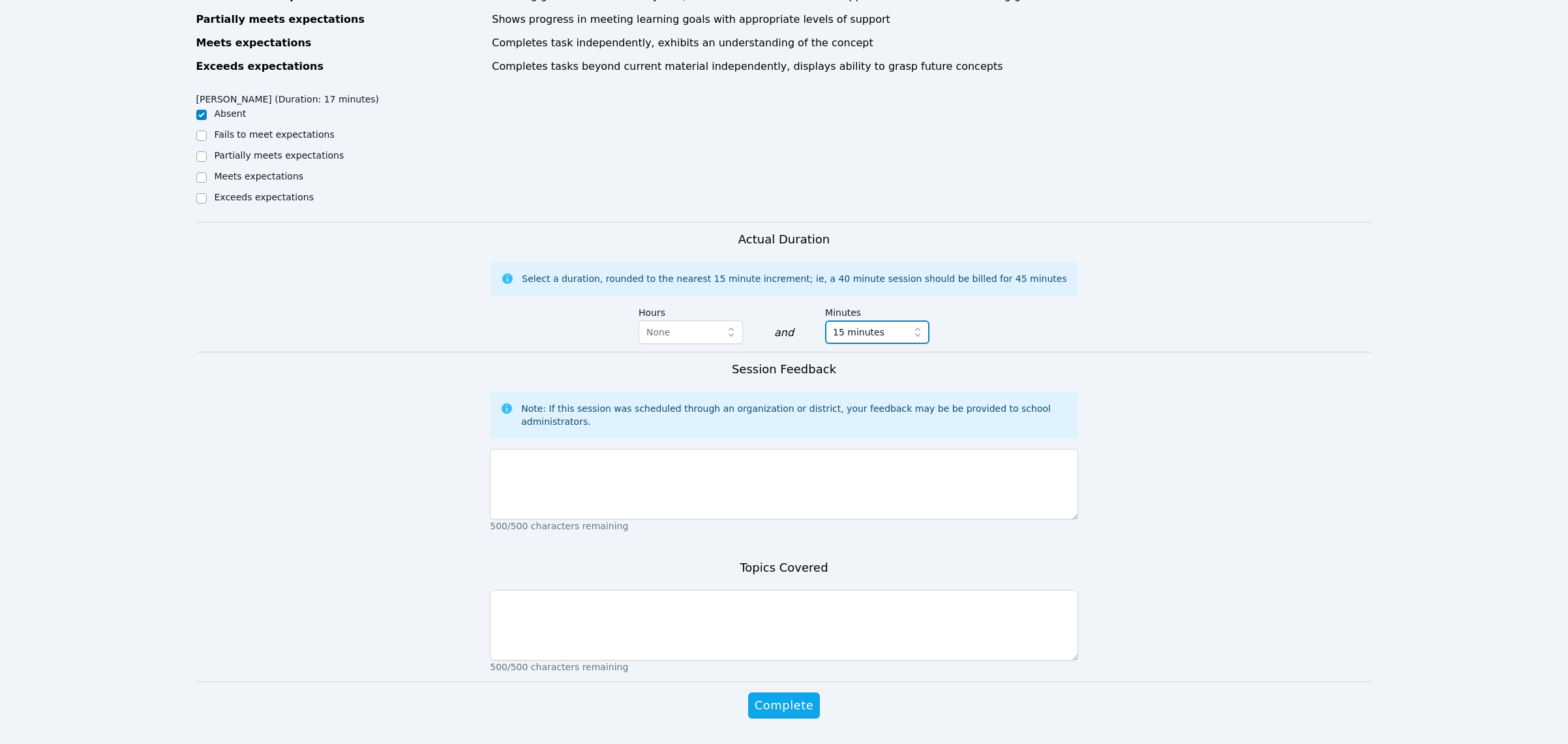
click at [914, 332] on icon "button" at bounding box center [917, 332] width 13 height 13
click at [852, 359] on span "0 minutes" at bounding box center [856, 360] width 45 height 13
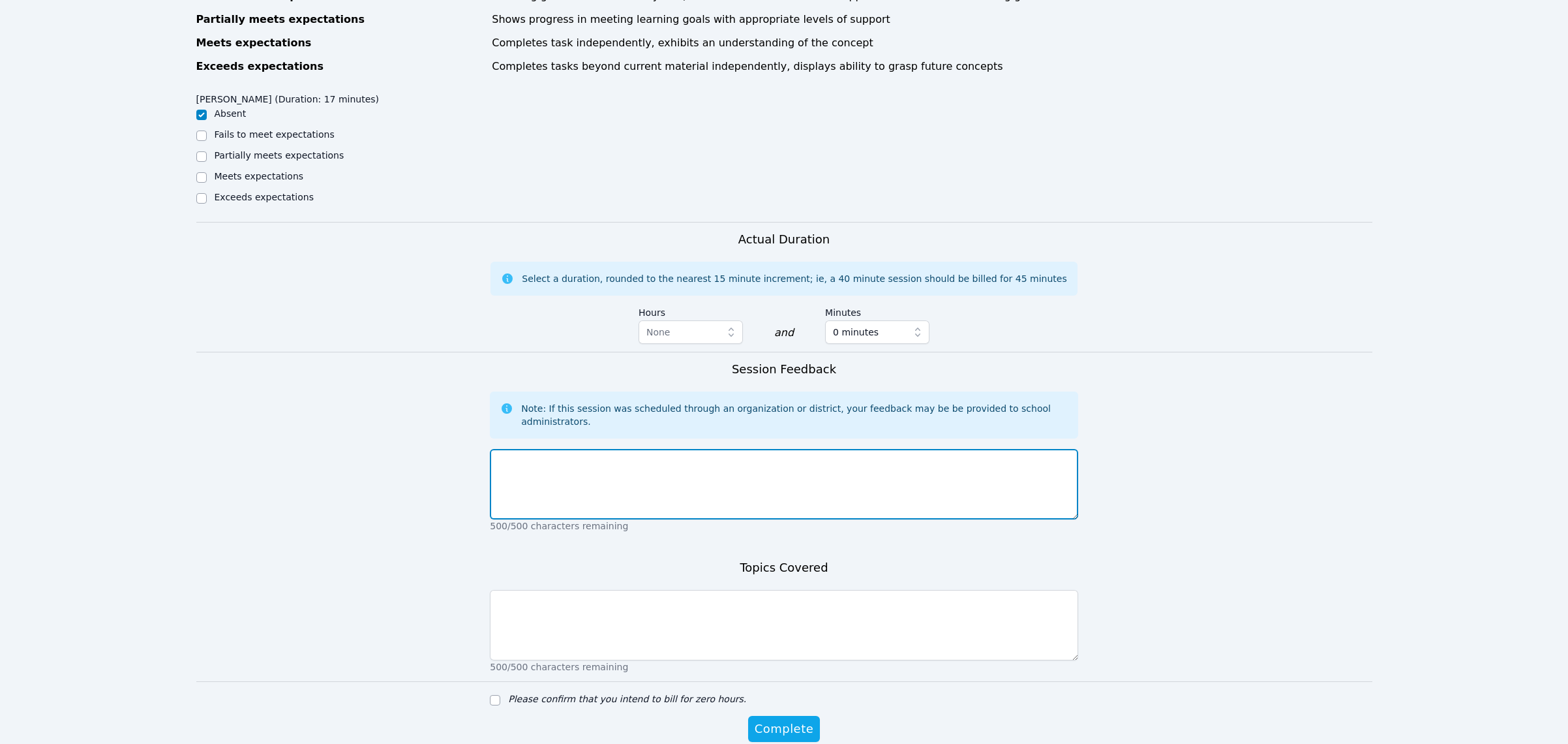
click at [655, 501] on textarea at bounding box center [783, 483] width 588 height 70
type textarea "test"
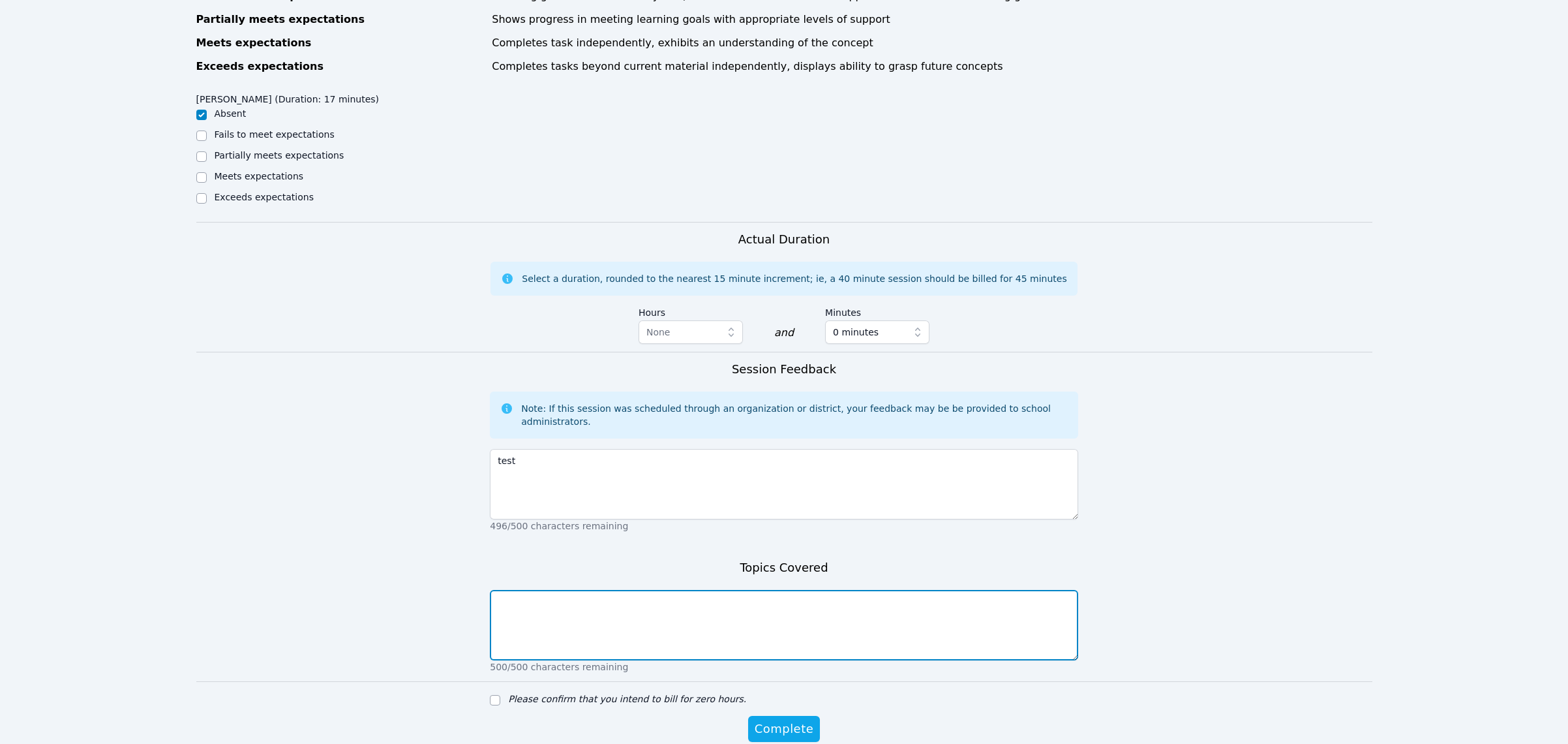
click at [604, 645] on textarea at bounding box center [783, 624] width 588 height 70
type textarea "tst"
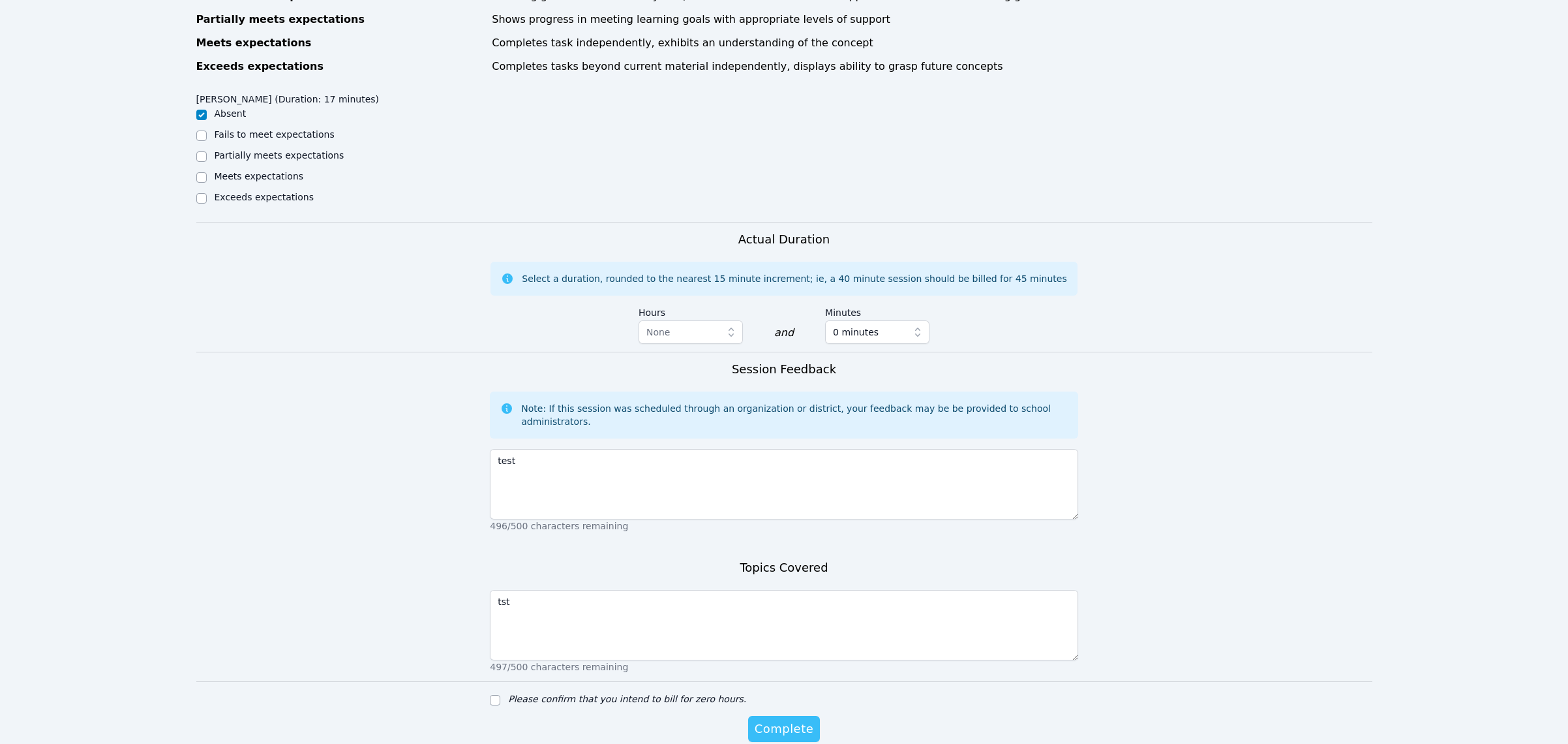
click at [795, 734] on span "Complete" at bounding box center [784, 729] width 59 height 19
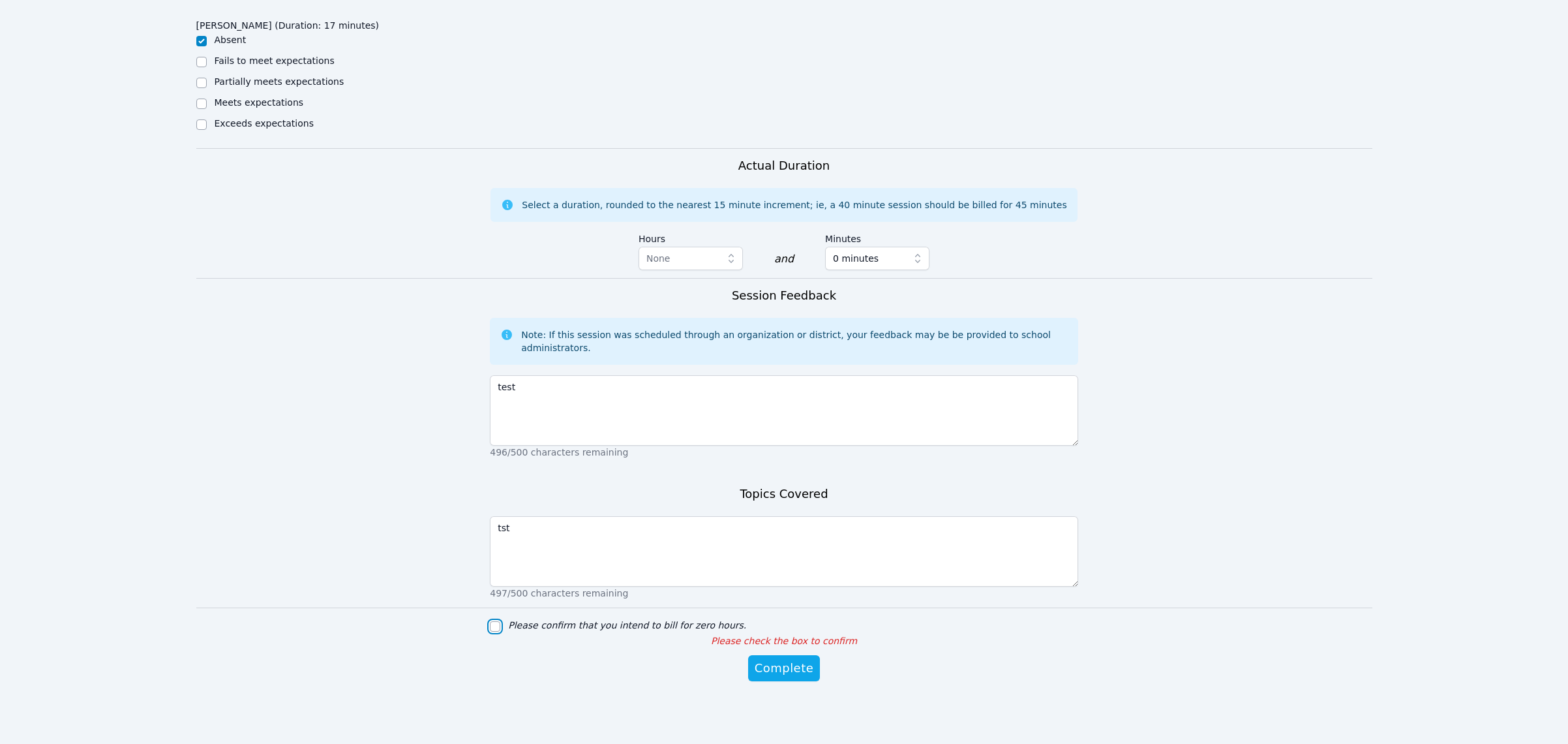
click at [496, 623] on input "Please confirm that you intend to bill for zero hours." at bounding box center [495, 627] width 11 height 11
checkbox input "true"
click at [789, 672] on span "Complete" at bounding box center [784, 668] width 59 height 19
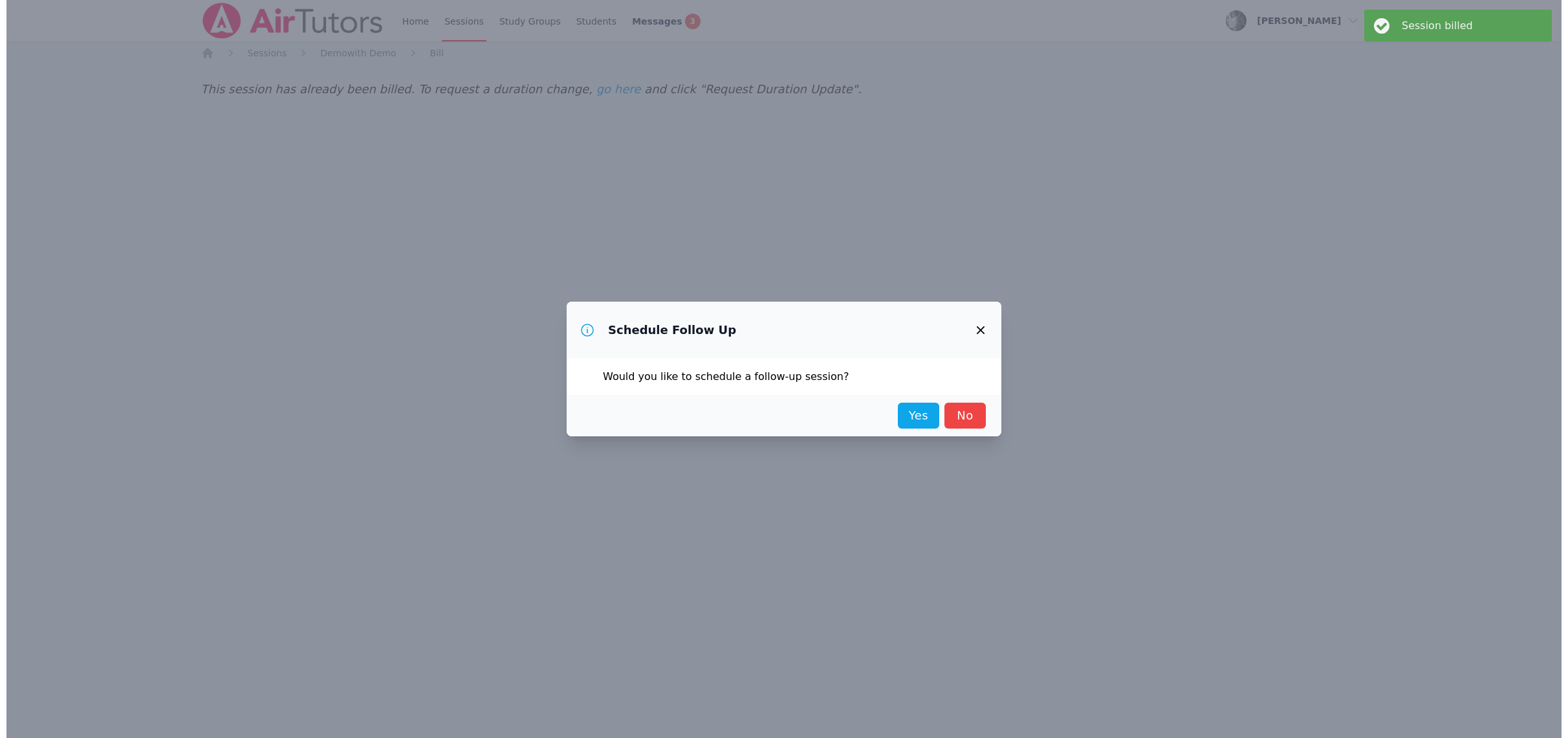
scroll to position [0, 0]
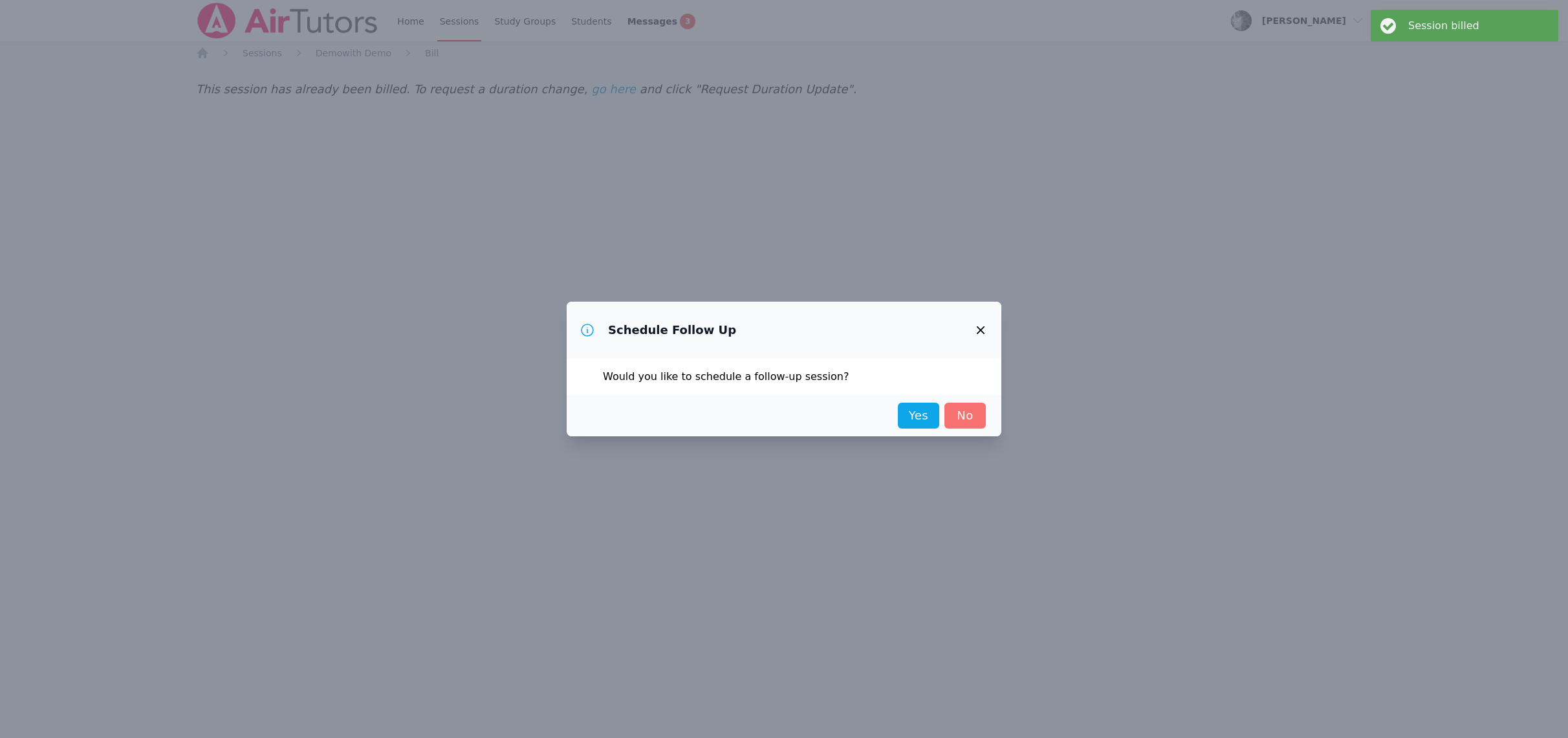
click at [961, 411] on link "No" at bounding box center [965, 415] width 41 height 26
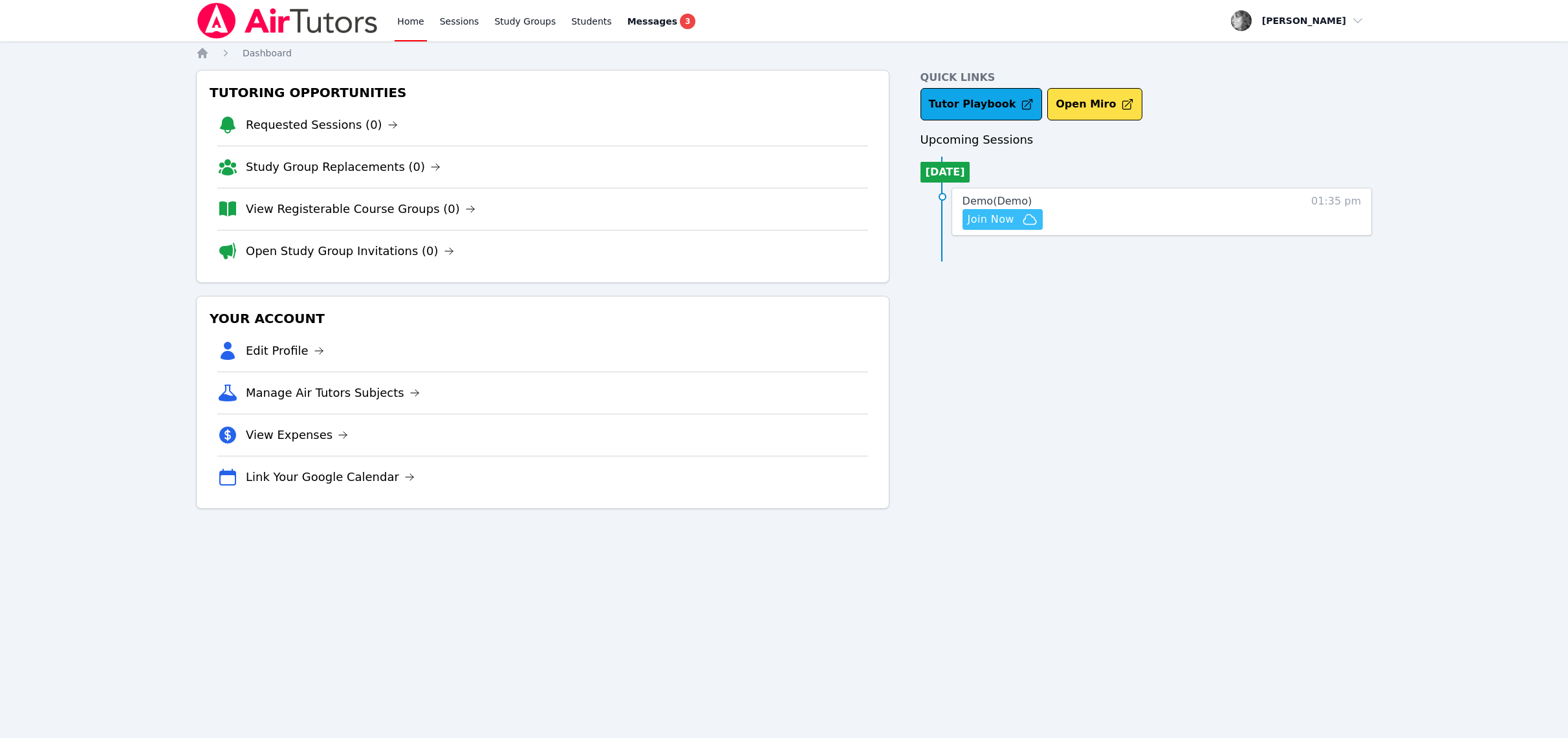
click at [991, 219] on span "Join Now" at bounding box center [991, 219] width 47 height 15
click at [1016, 216] on span "Join Now" at bounding box center [1002, 219] width 70 height 15
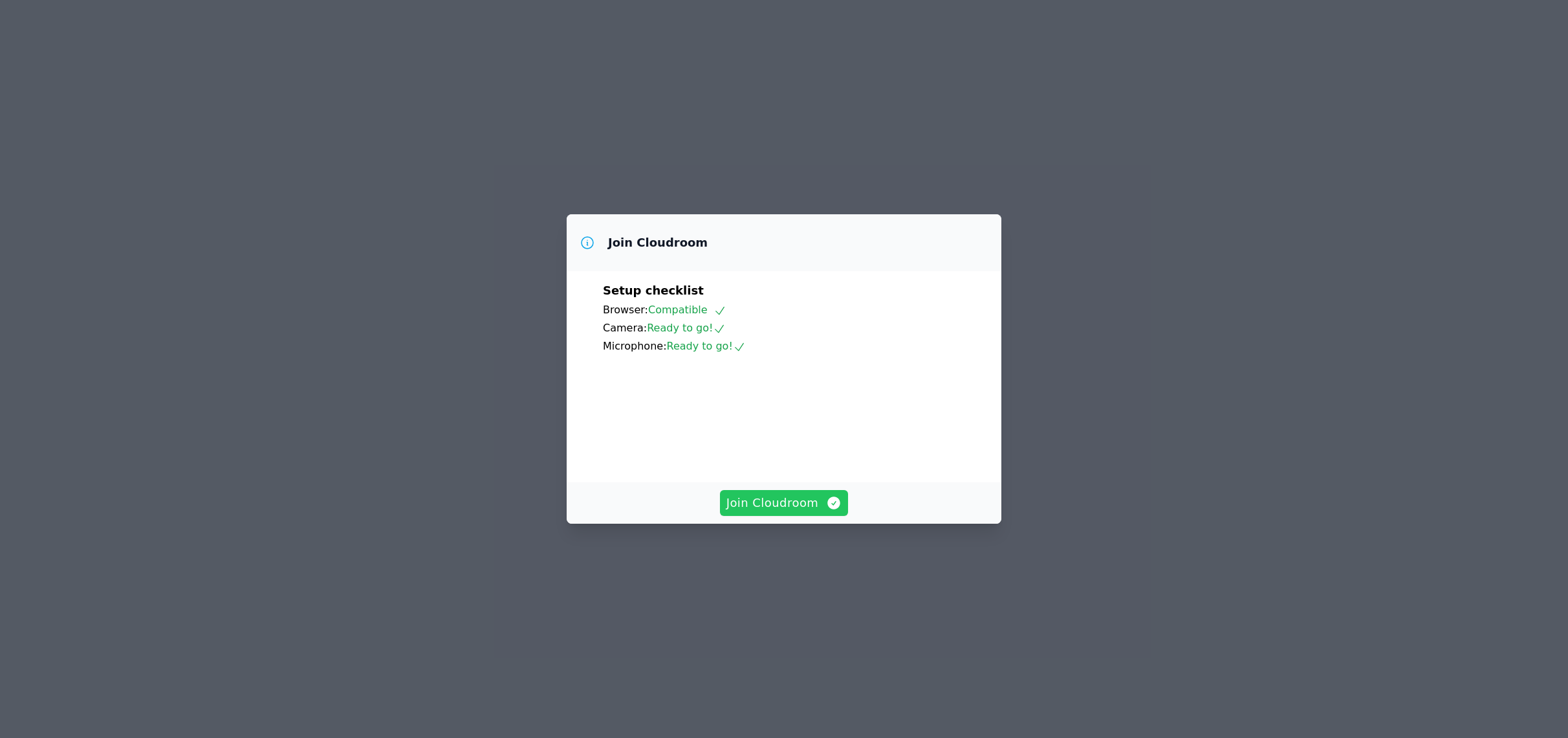
click at [755, 512] on span "Join Cloudroom" at bounding box center [784, 503] width 115 height 18
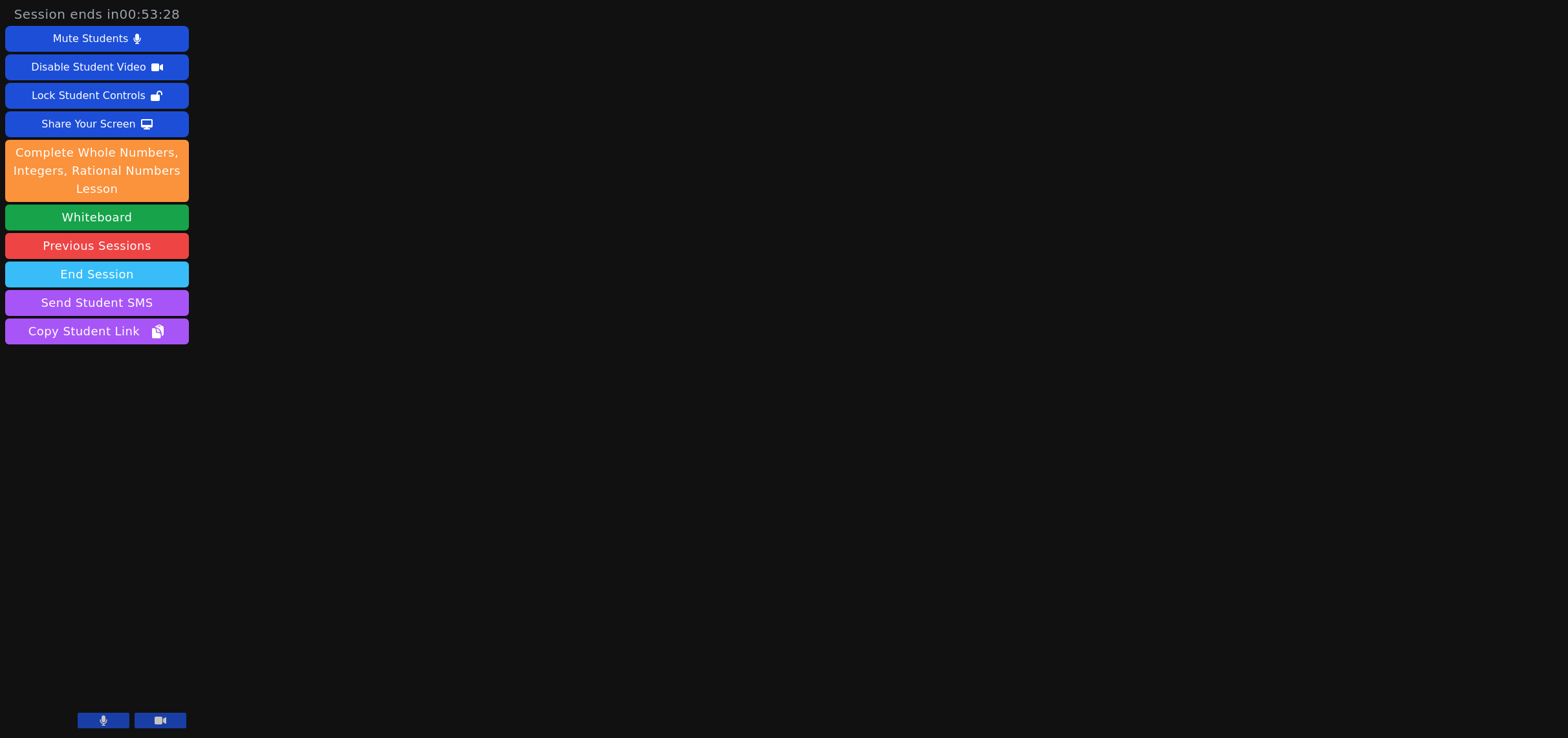
click at [120, 278] on button "End Session" at bounding box center [97, 275] width 183 height 26
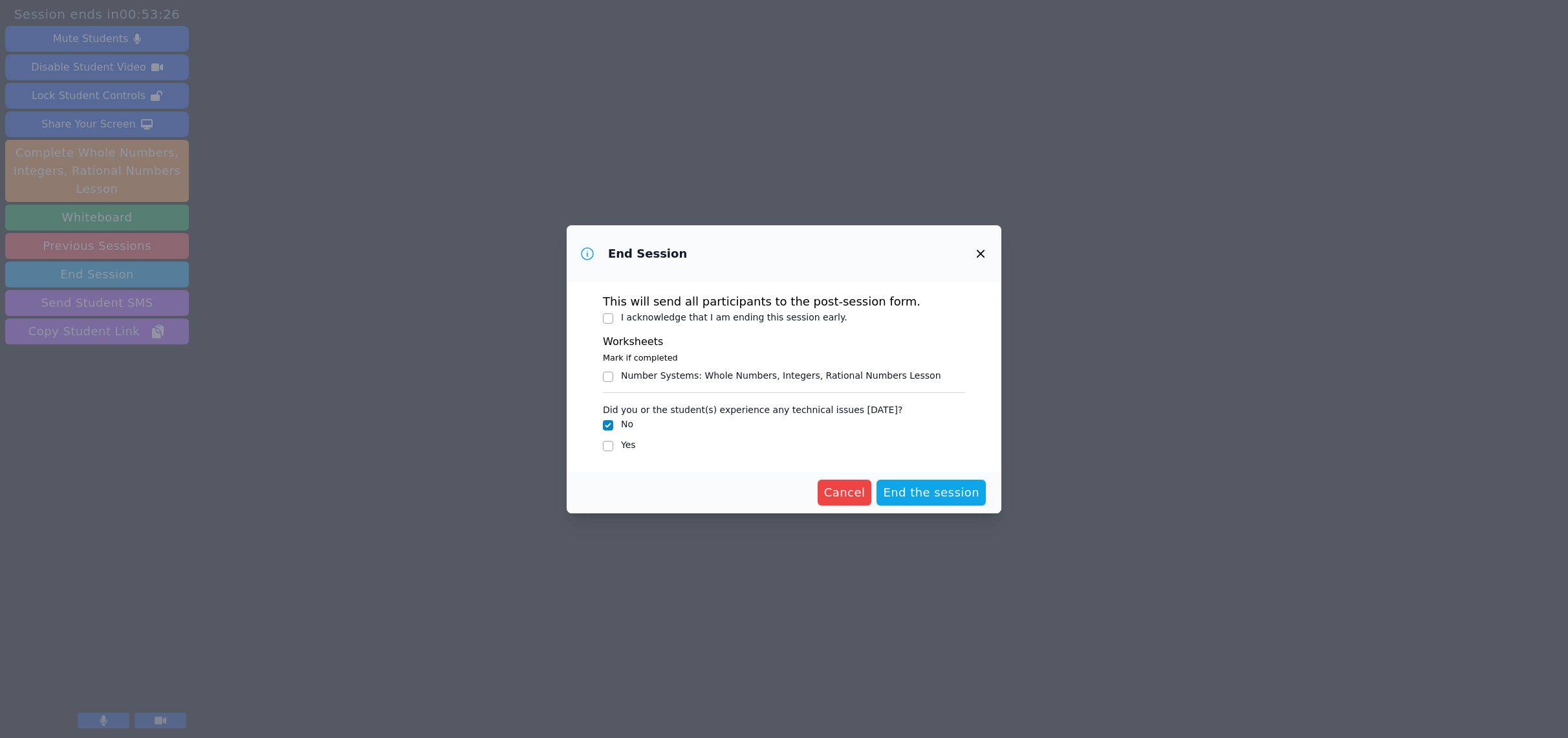
click at [615, 321] on div "I acknowledge that I am ending this session early." at bounding box center [784, 318] width 362 height 15
click at [608, 318] on input "I acknowledge that I am ending this session early." at bounding box center [609, 319] width 11 height 11
checkbox input "true"
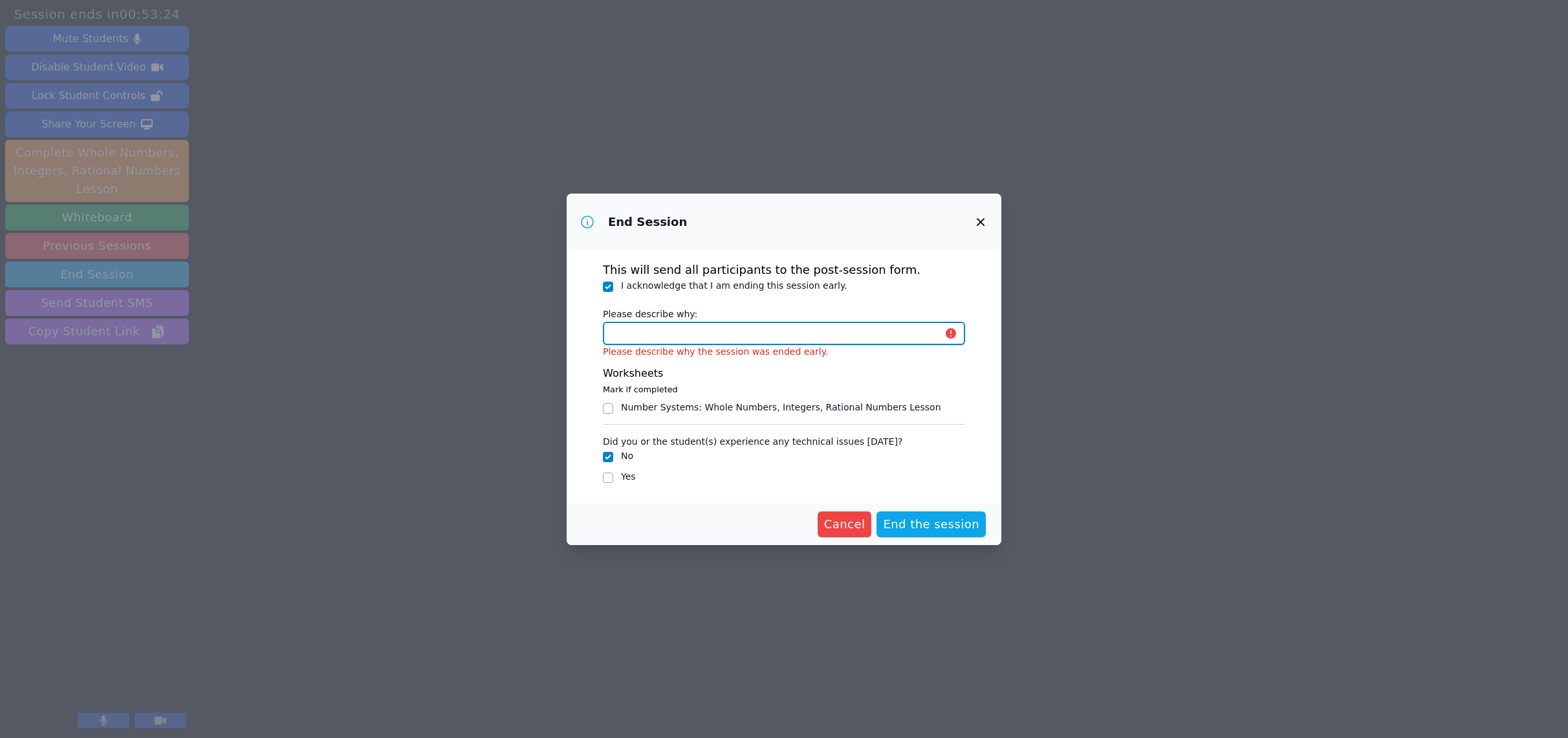
click at [657, 342] on input "Please describe why:" at bounding box center [784, 333] width 362 height 23
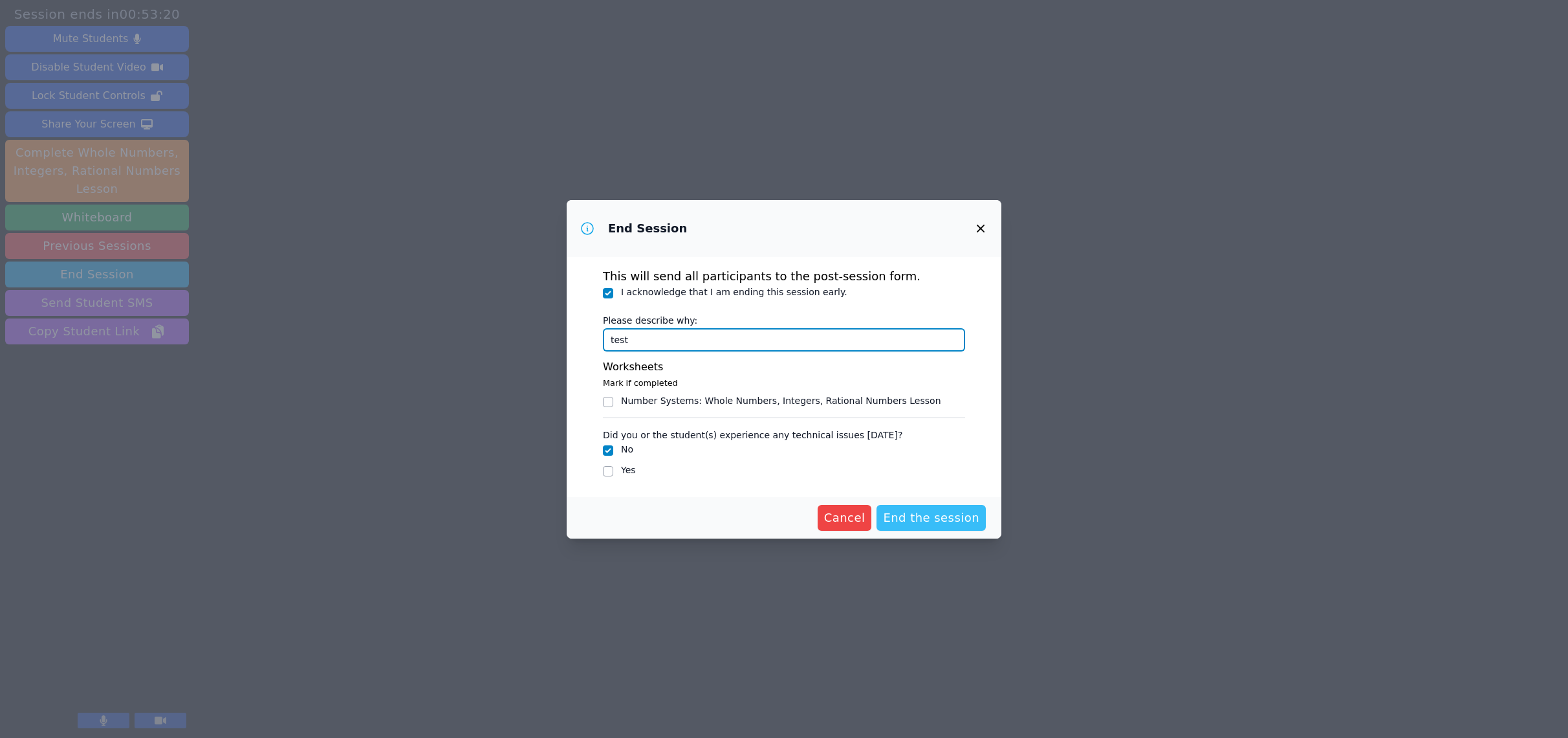
type input "test"
click at [946, 519] on span "End the session" at bounding box center [931, 518] width 96 height 18
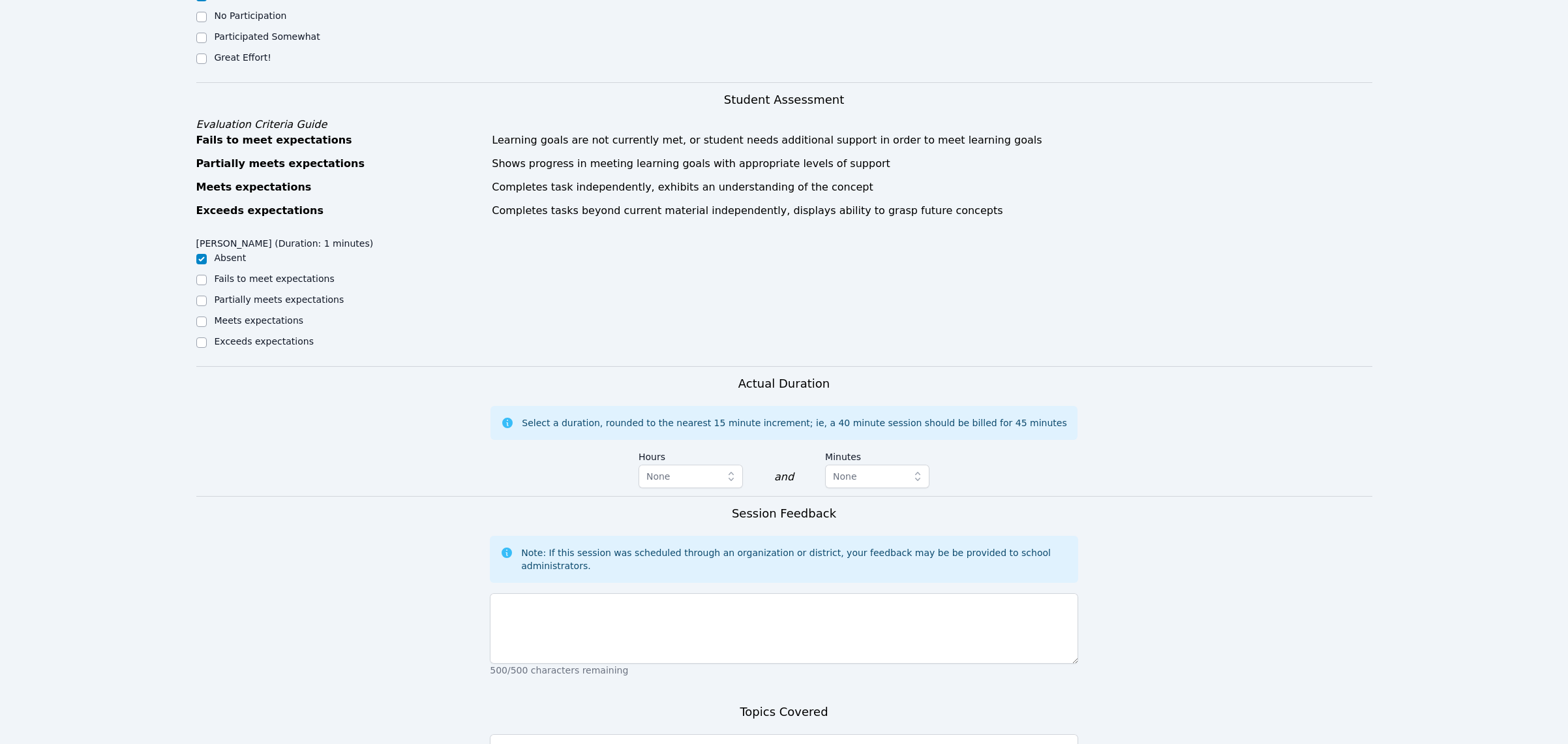
scroll to position [376, 0]
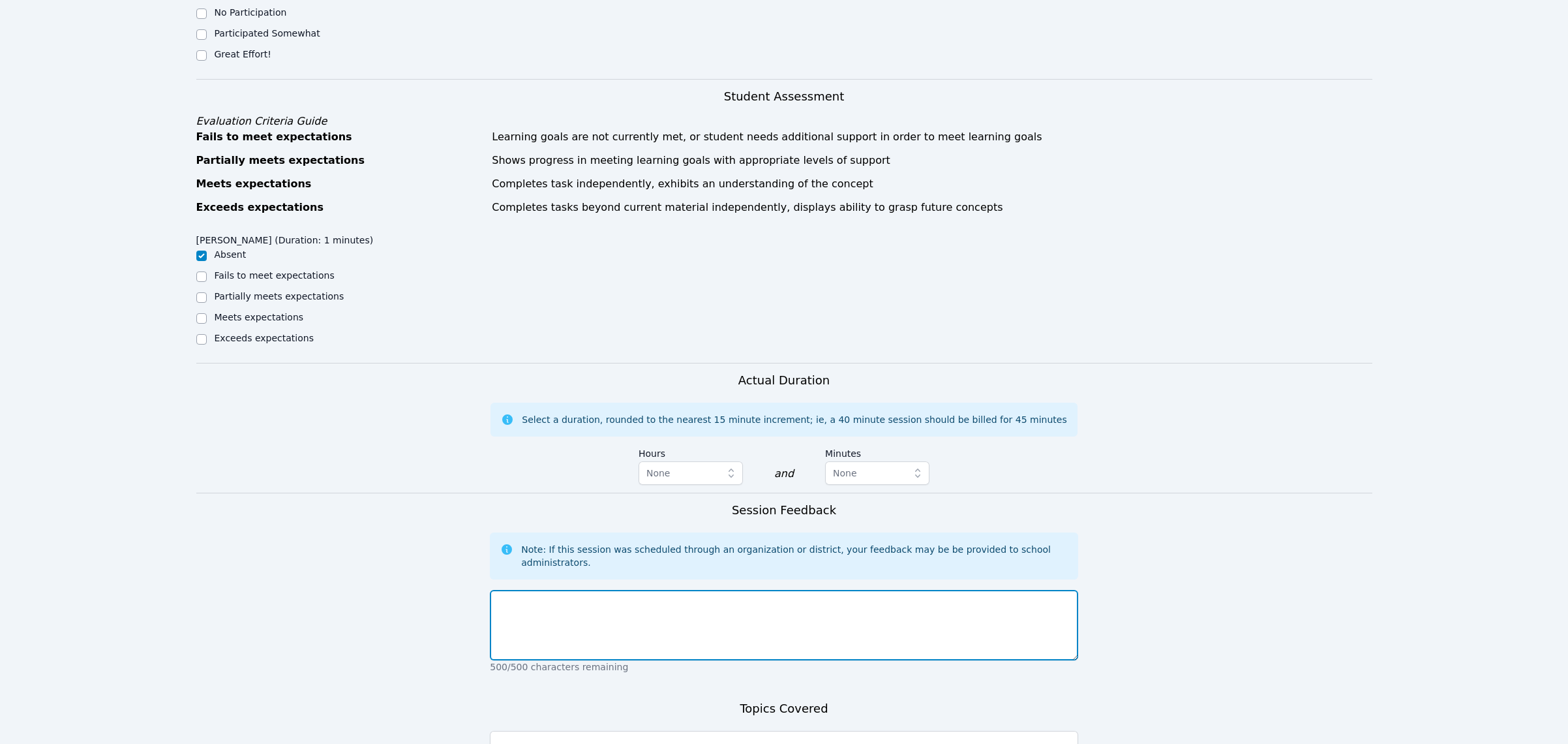
click at [722, 608] on textarea at bounding box center [783, 624] width 588 height 70
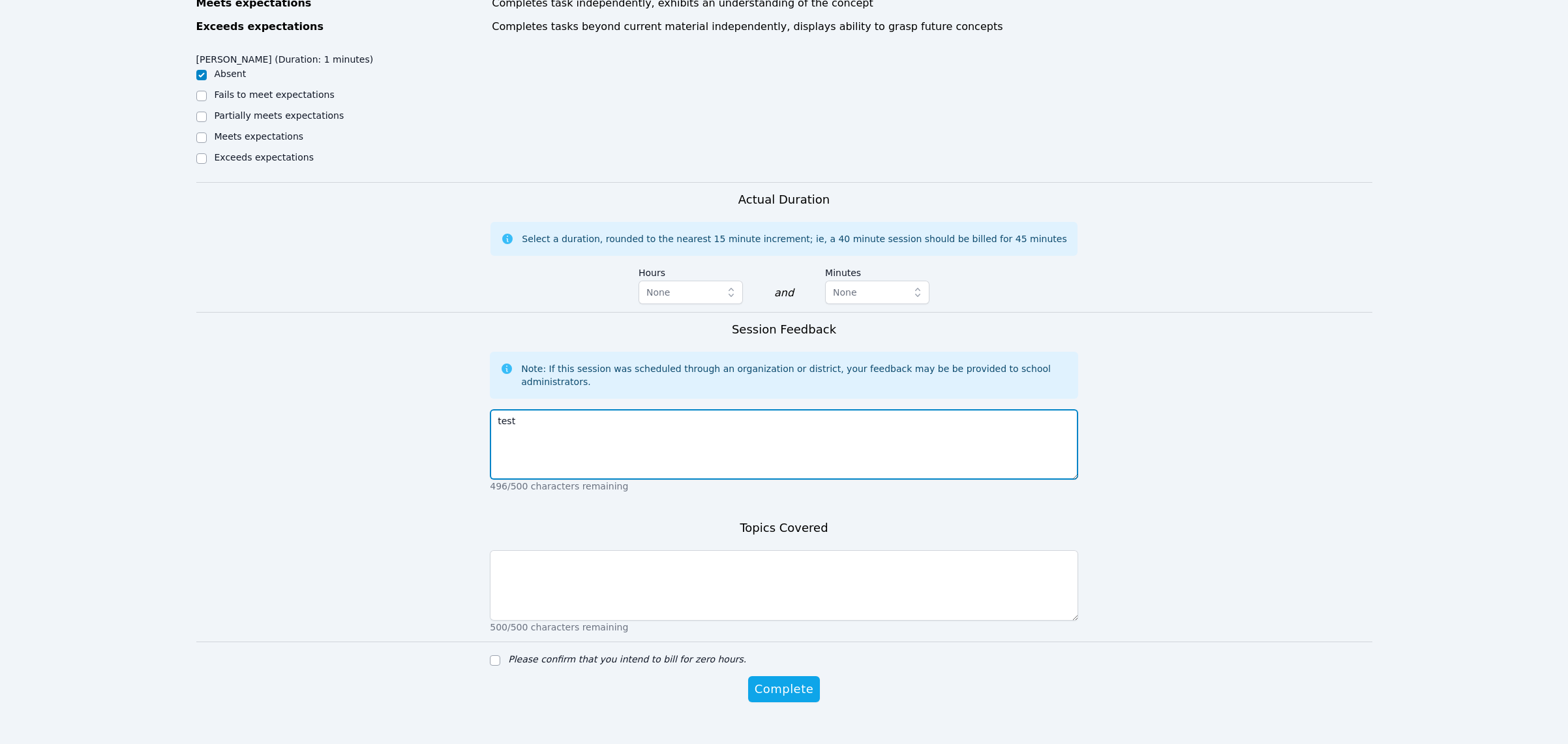
scroll to position [580, 0]
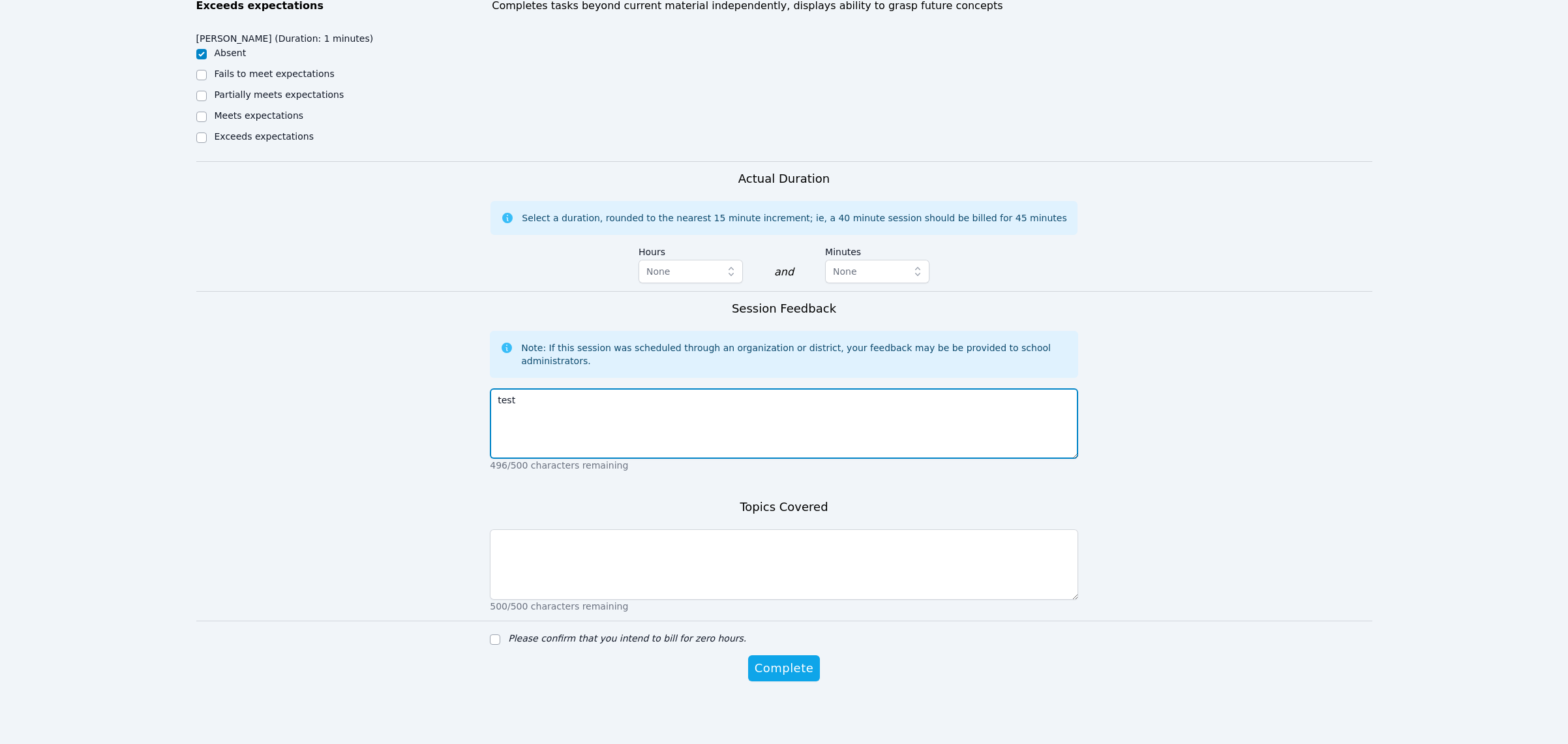
type textarea "test"
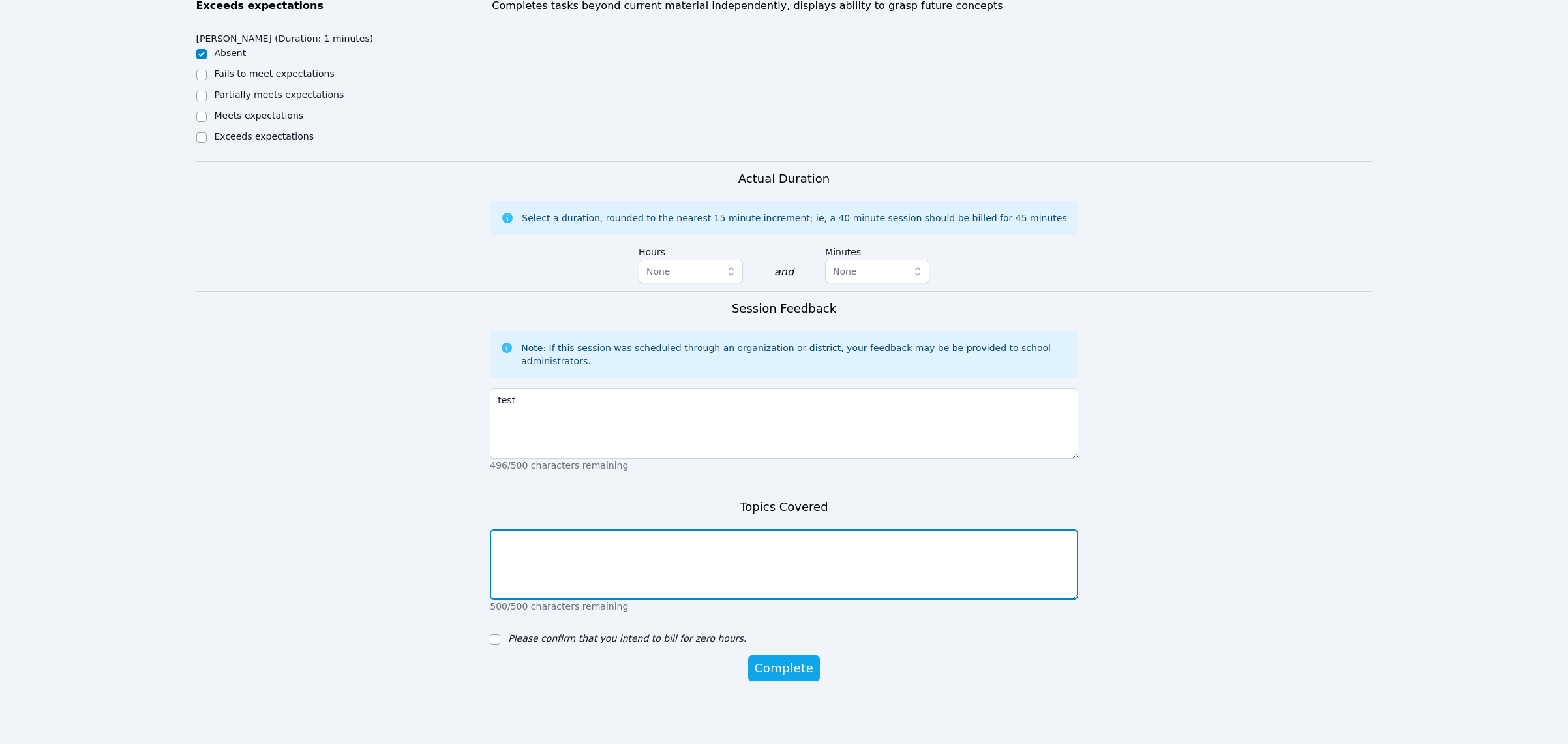
click at [731, 557] on textarea at bounding box center [783, 564] width 588 height 70
type textarea "tset"
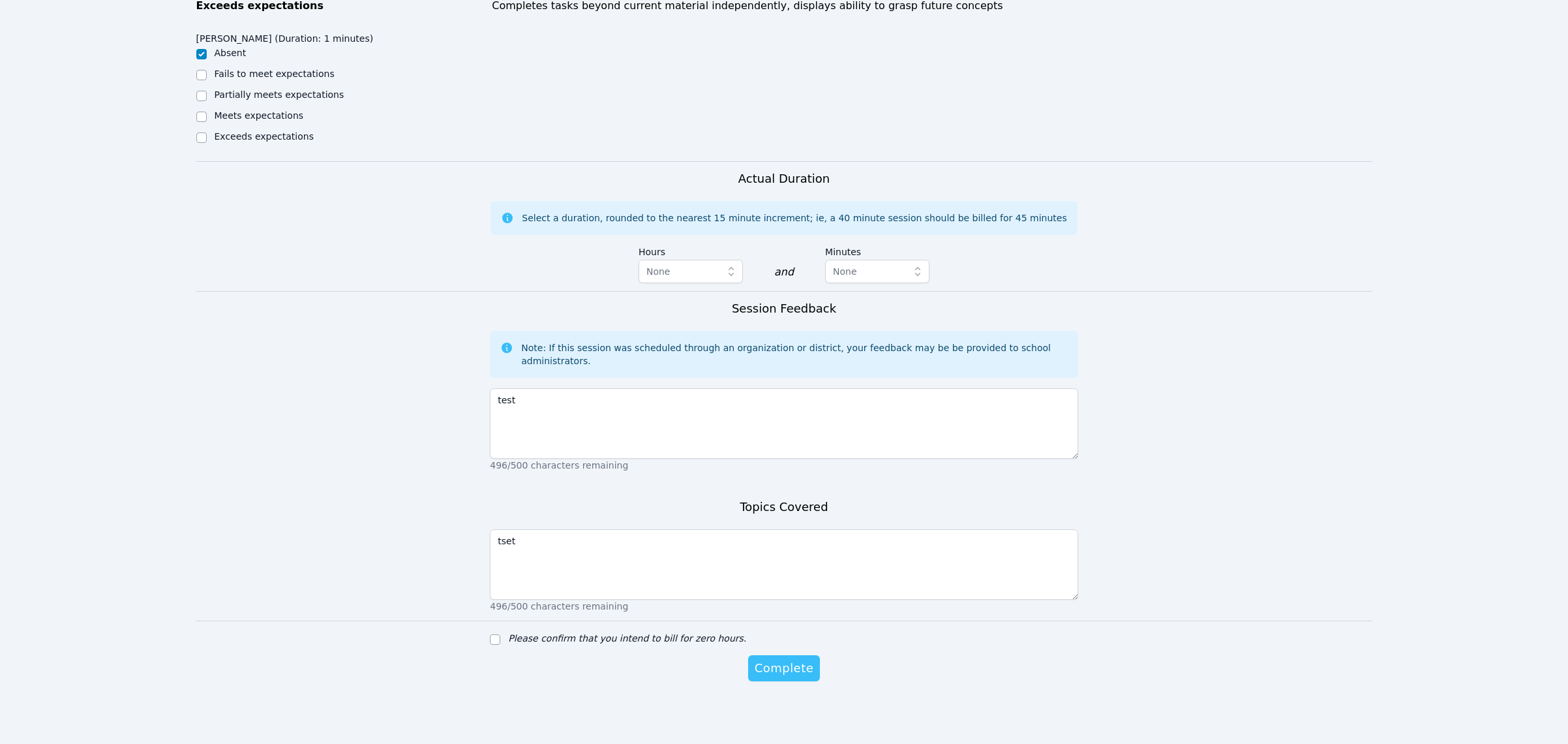
click at [764, 668] on span "Complete" at bounding box center [784, 668] width 59 height 19
click at [496, 641] on input "Please confirm that you intend to bill for zero hours." at bounding box center [495, 638] width 11 height 11
checkbox input "true"
click at [767, 686] on span "Complete" at bounding box center [784, 679] width 59 height 19
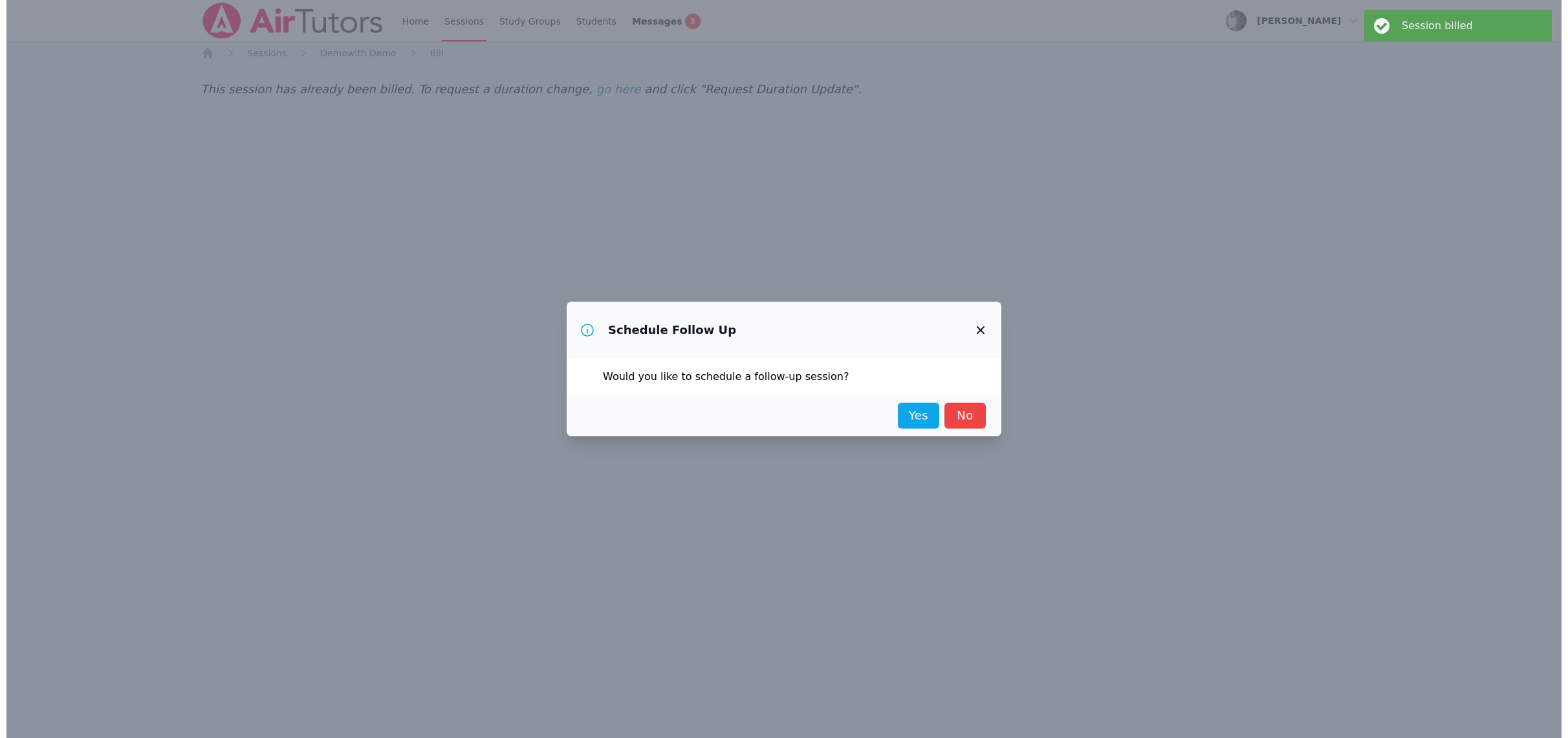
scroll to position [0, 0]
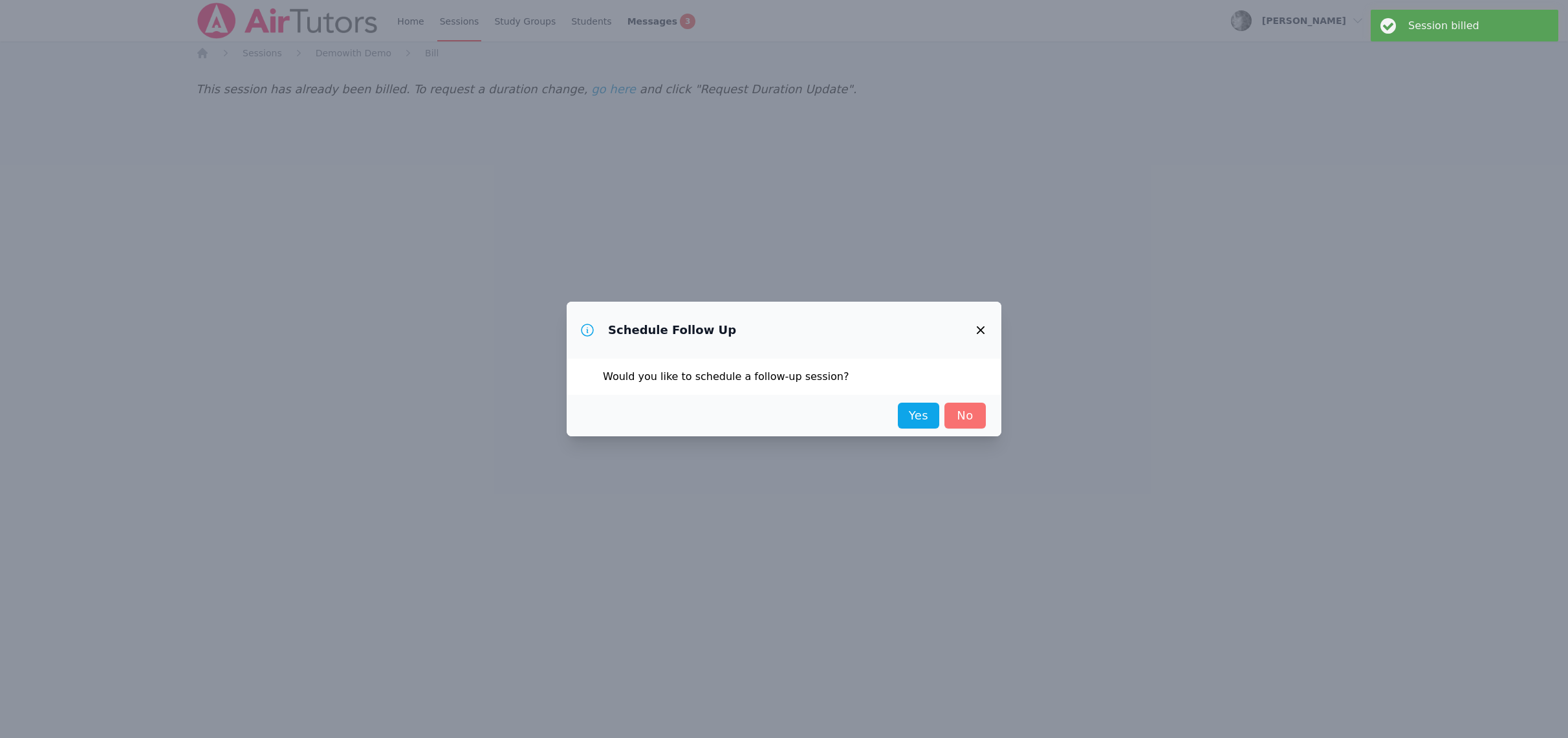
click at [969, 410] on link "No" at bounding box center [965, 415] width 41 height 26
